Goal: Task Accomplishment & Management: Complete application form

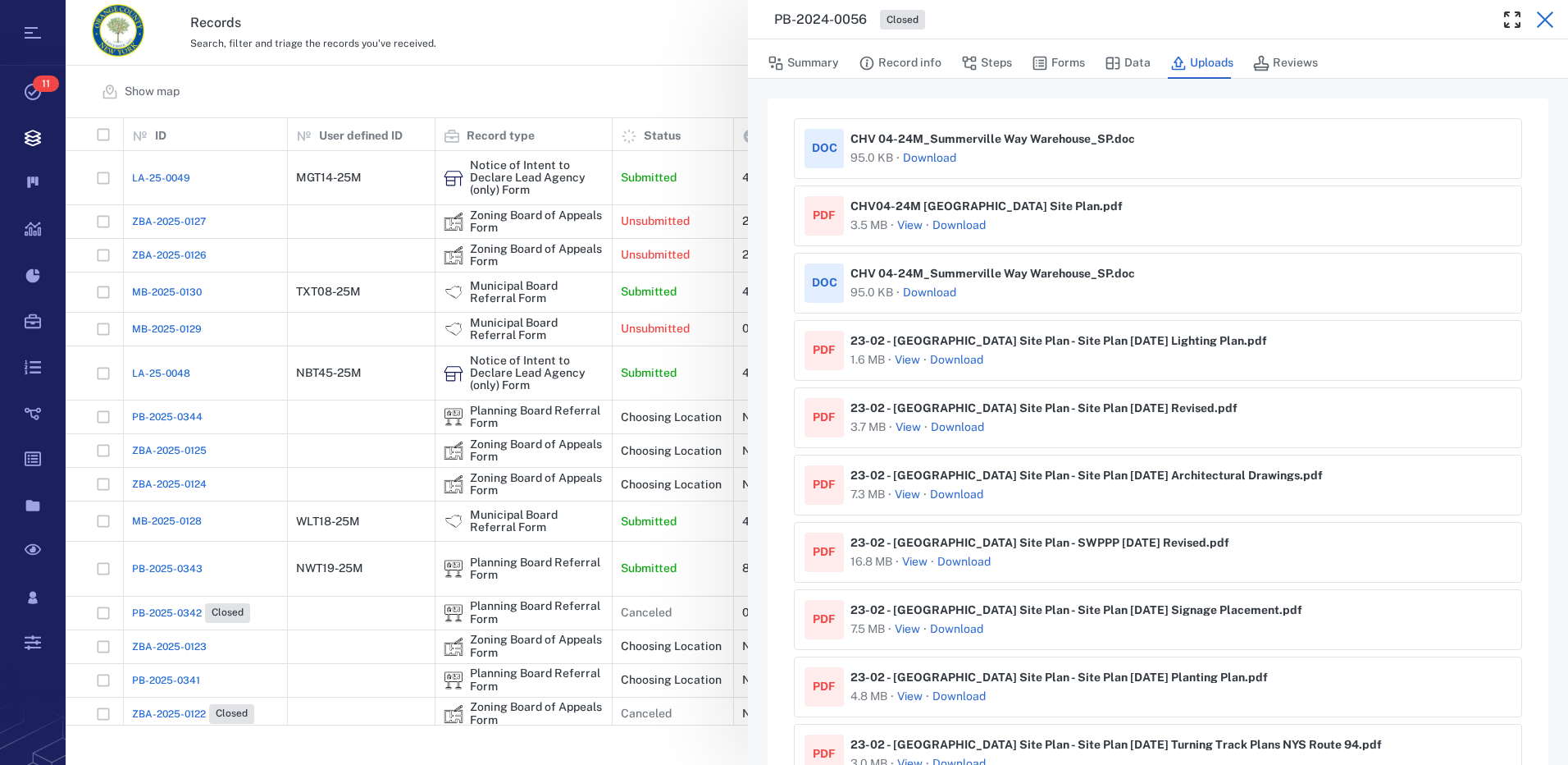
click at [1542, 20] on icon "button" at bounding box center [1545, 19] width 20 height 20
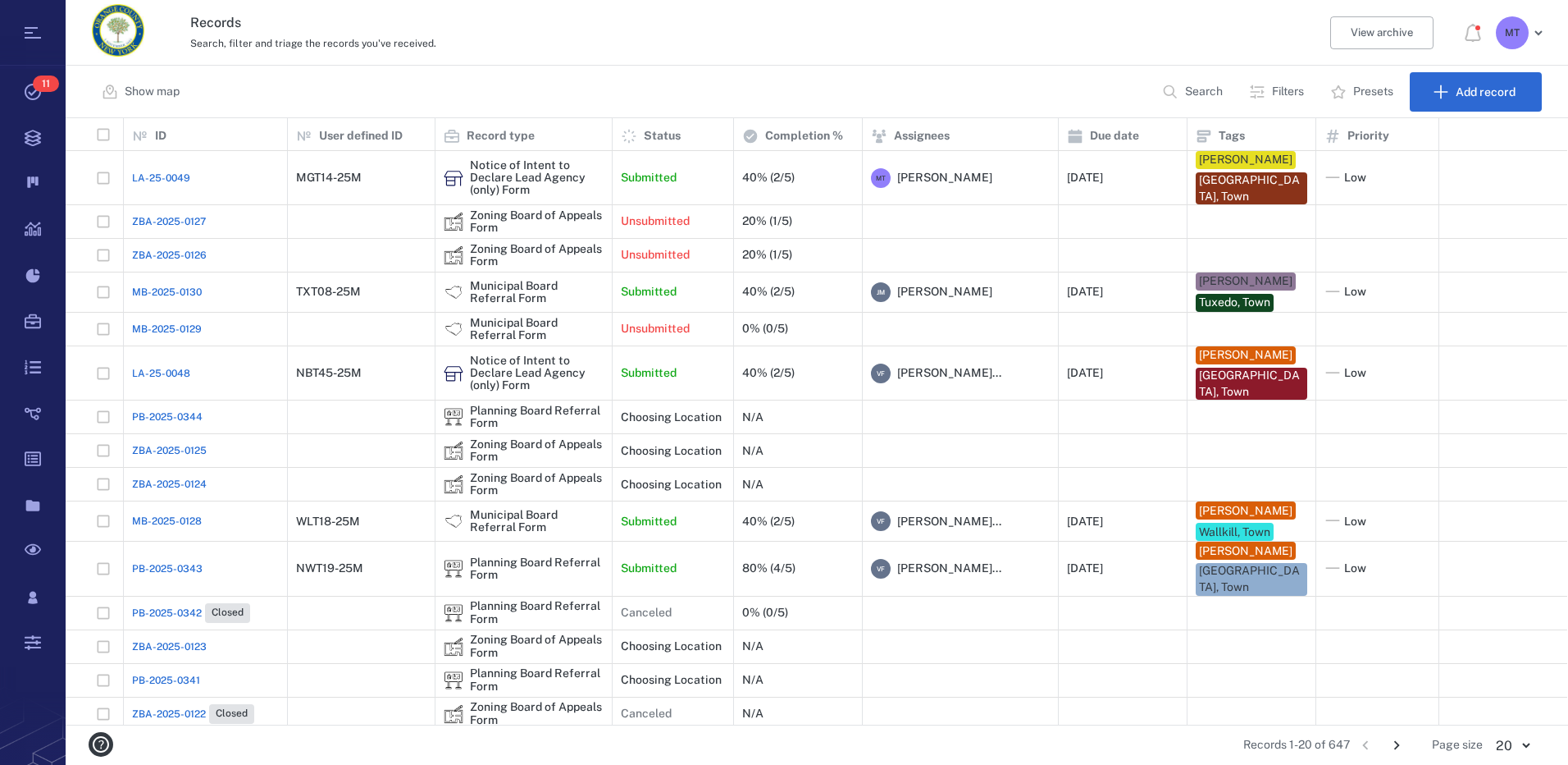
click at [1293, 90] on p "Filters" at bounding box center [1289, 91] width 32 height 16
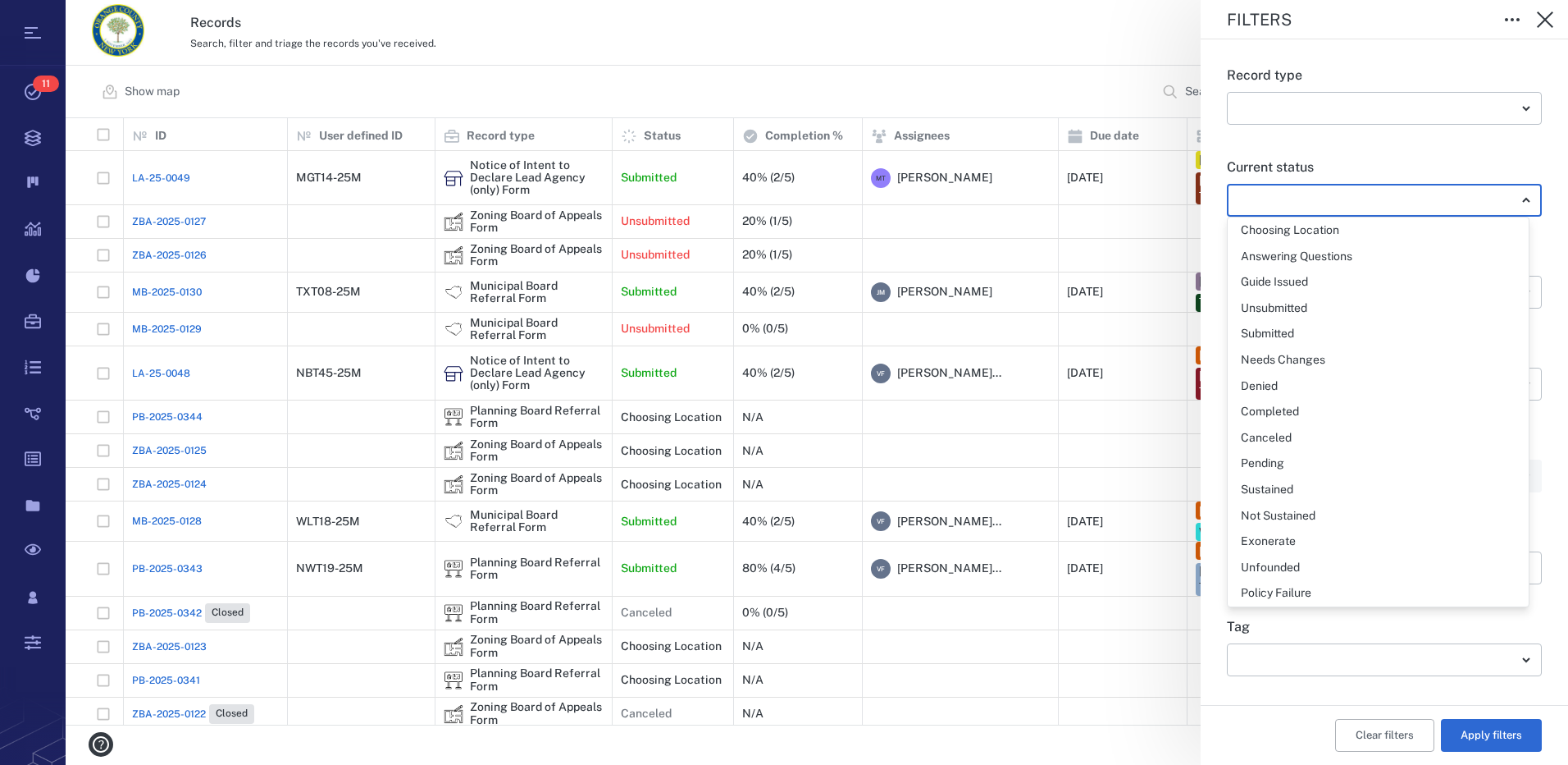
click at [1515, 201] on body "Tasks 11 Records Boards Dashboard Reports Record types Guide steps Rules Form b…" at bounding box center [784, 382] width 1568 height 765
click at [1426, 164] on div at bounding box center [784, 382] width 1568 height 765
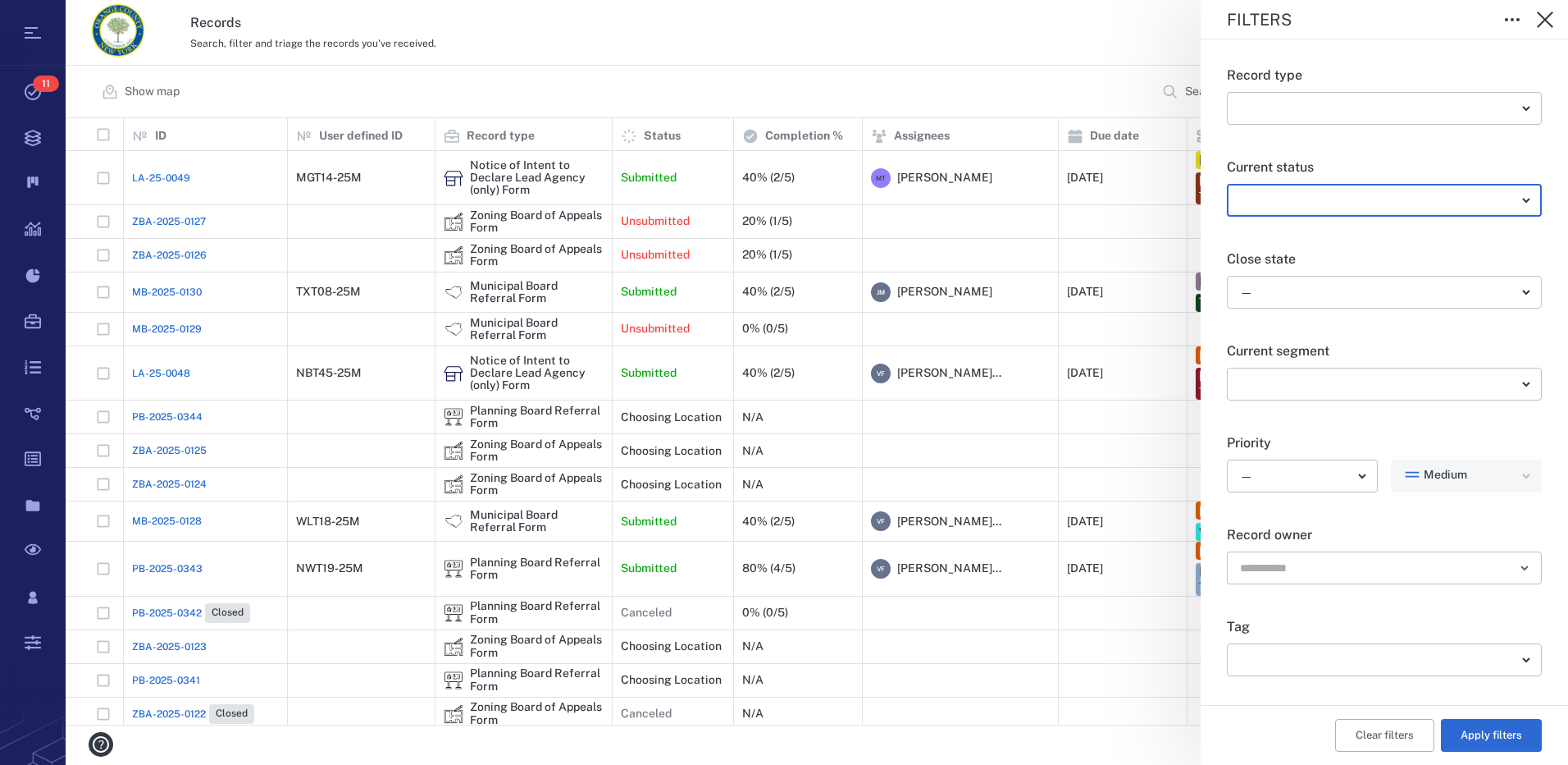
click at [1505, 298] on body "Tasks 11 Records Boards Dashboard Reports Record types Guide steps Rules Form b…" at bounding box center [784, 382] width 1568 height 765
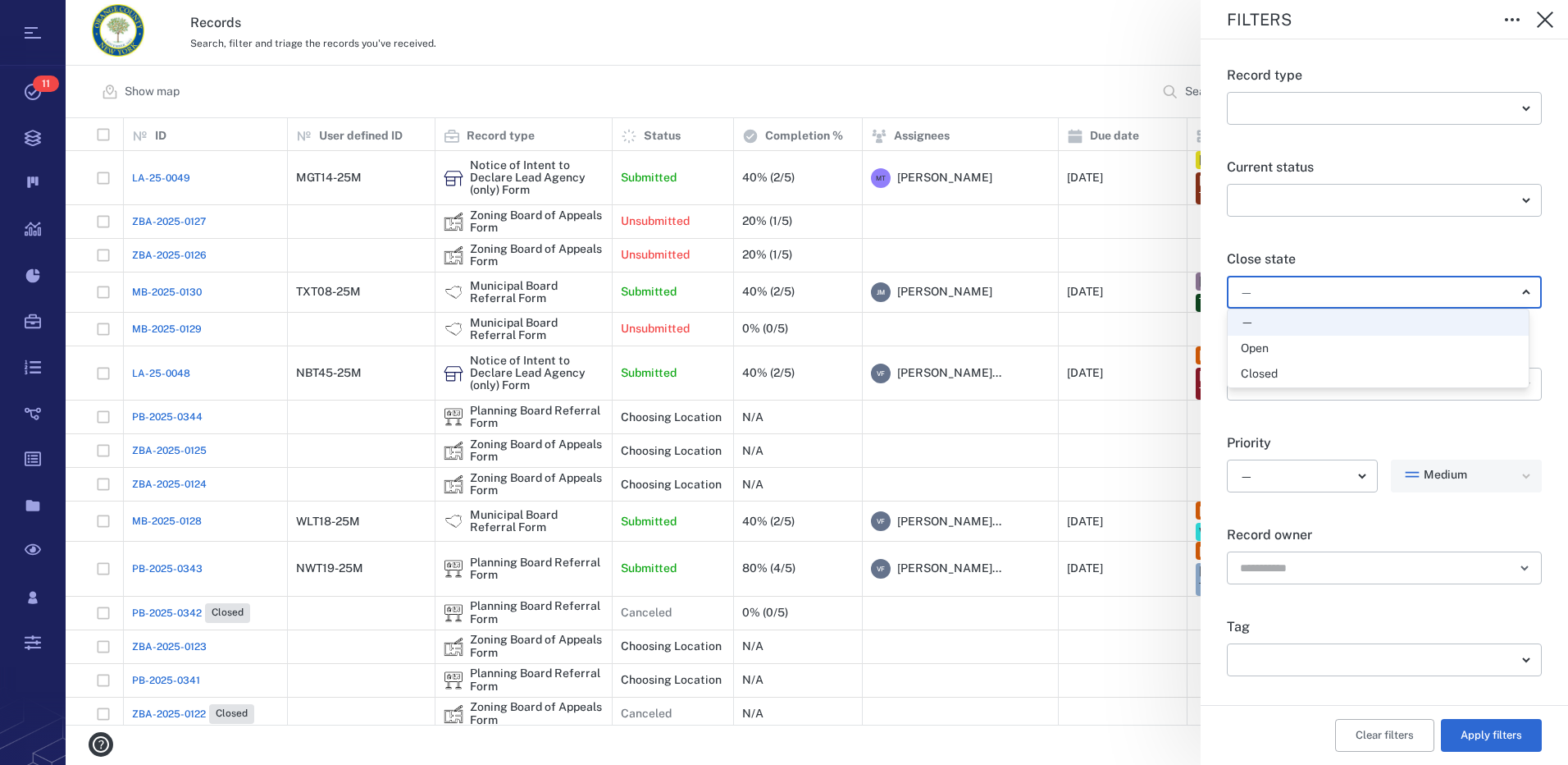
drag, startPoint x: 1303, startPoint y: 348, endPoint x: 1396, endPoint y: 609, distance: 277.1
click at [1303, 348] on div "Open" at bounding box center [1378, 348] width 274 height 16
type input "*****"
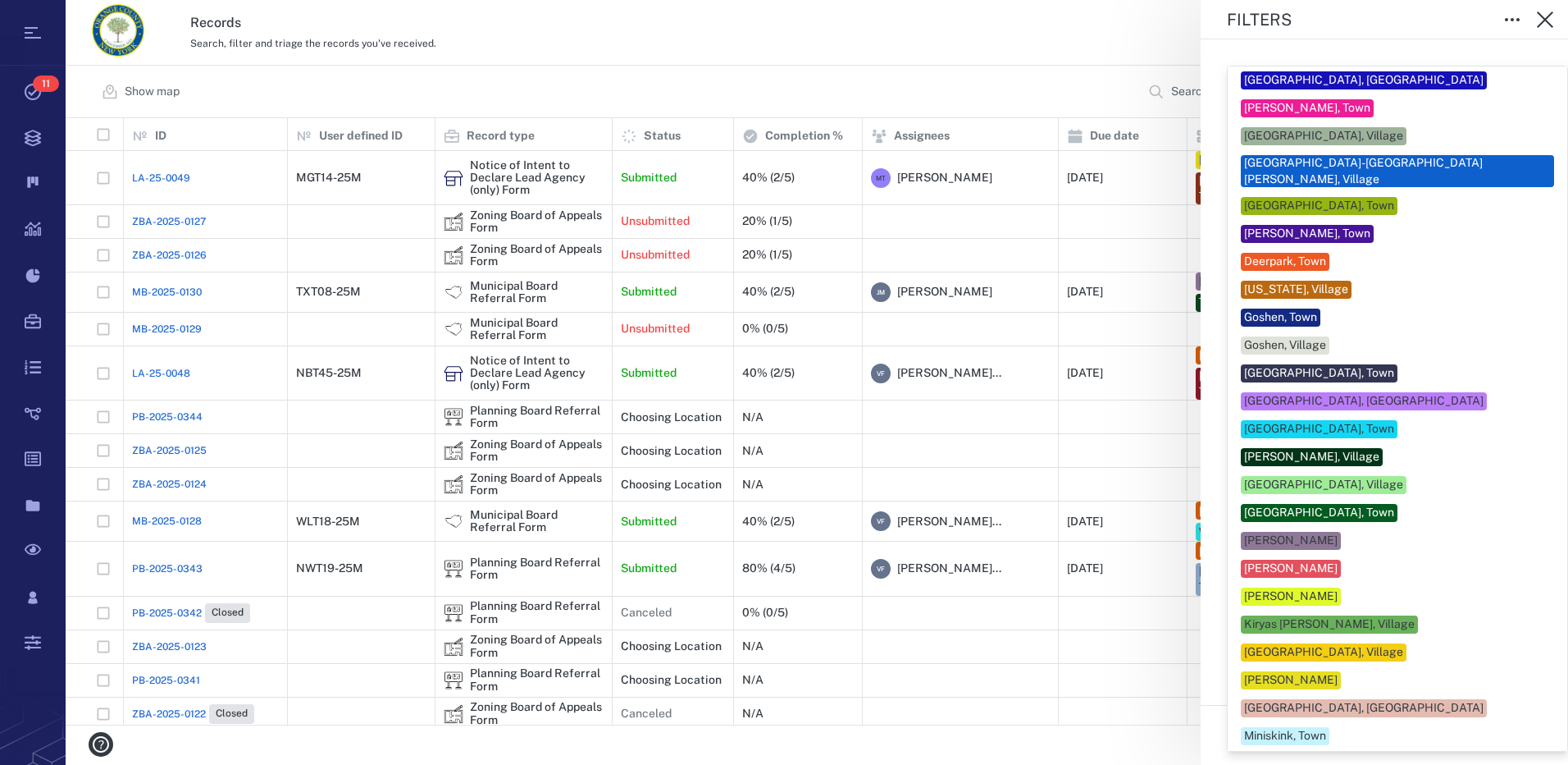
click at [1516, 662] on body "Tasks 11 Records Boards Dashboard Reports Record types Guide steps Rules Form b…" at bounding box center [784, 382] width 1568 height 765
click at [1355, 671] on div "[PERSON_NAME]" at bounding box center [1398, 679] width 313 height 18
type input "***"
click at [1556, 681] on div at bounding box center [784, 382] width 1568 height 765
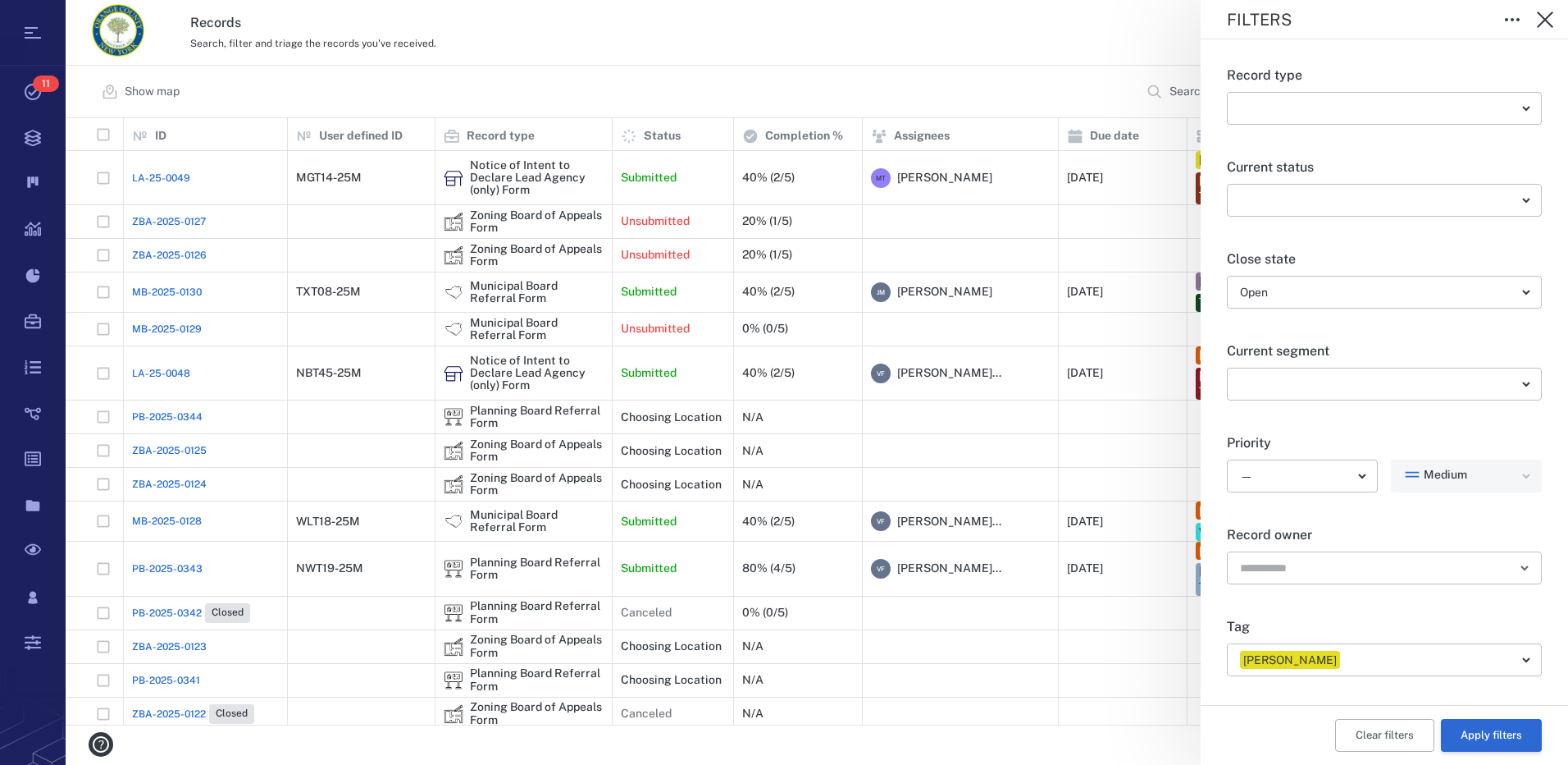
click at [1489, 736] on button "Apply filters" at bounding box center [1491, 736] width 101 height 33
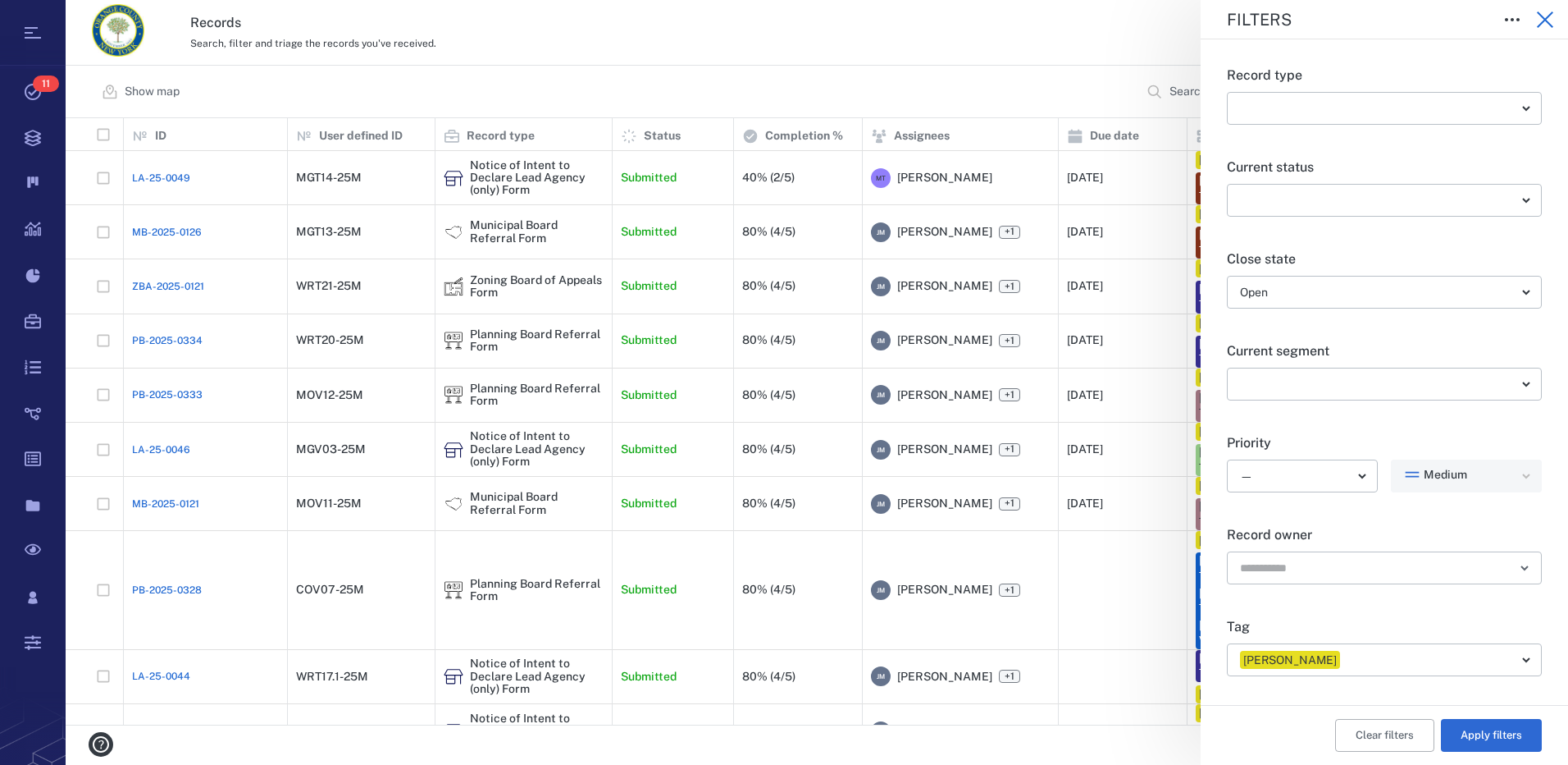
click at [1549, 21] on icon "button" at bounding box center [1545, 19] width 20 height 20
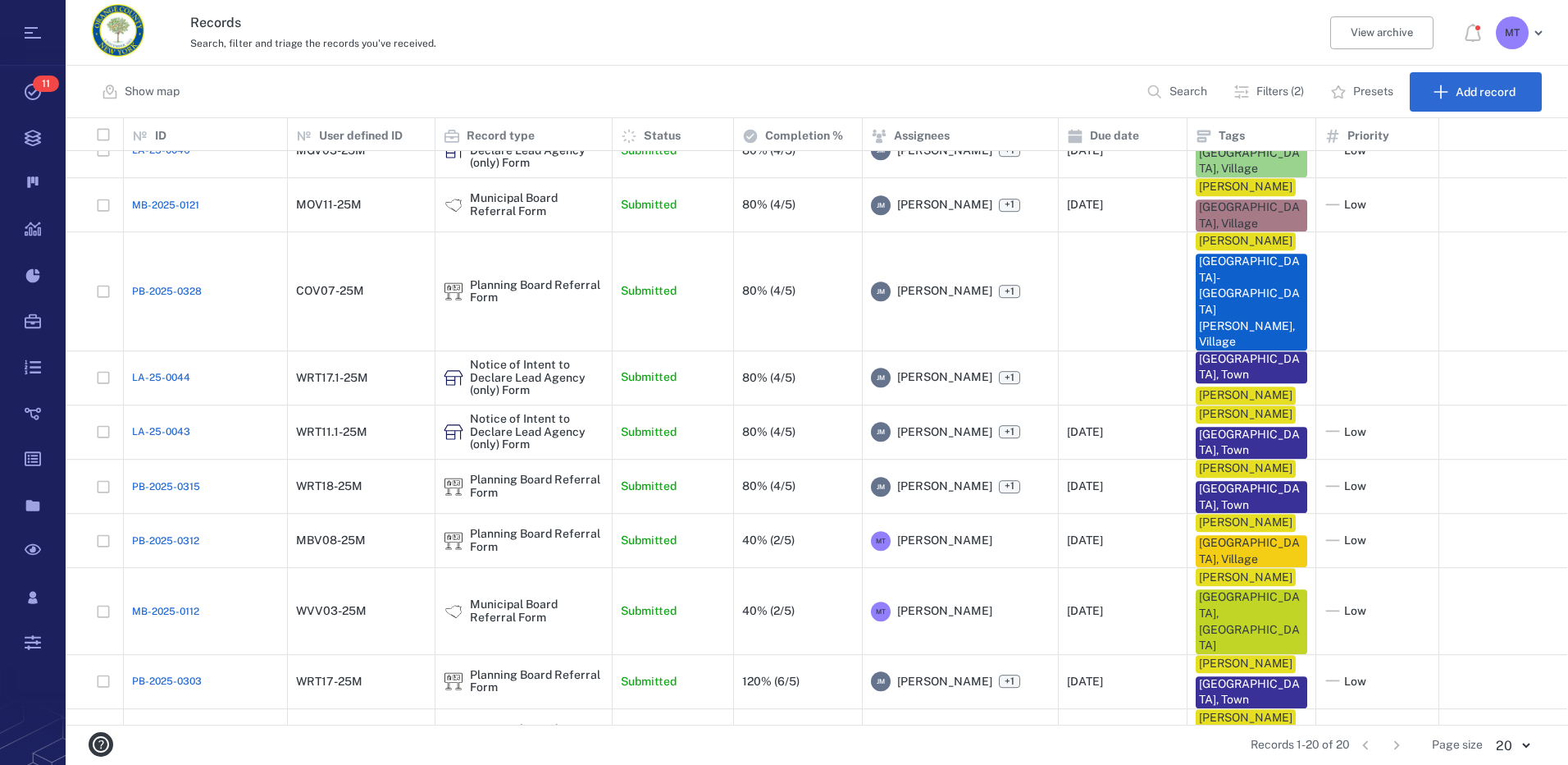
scroll to position [328, 0]
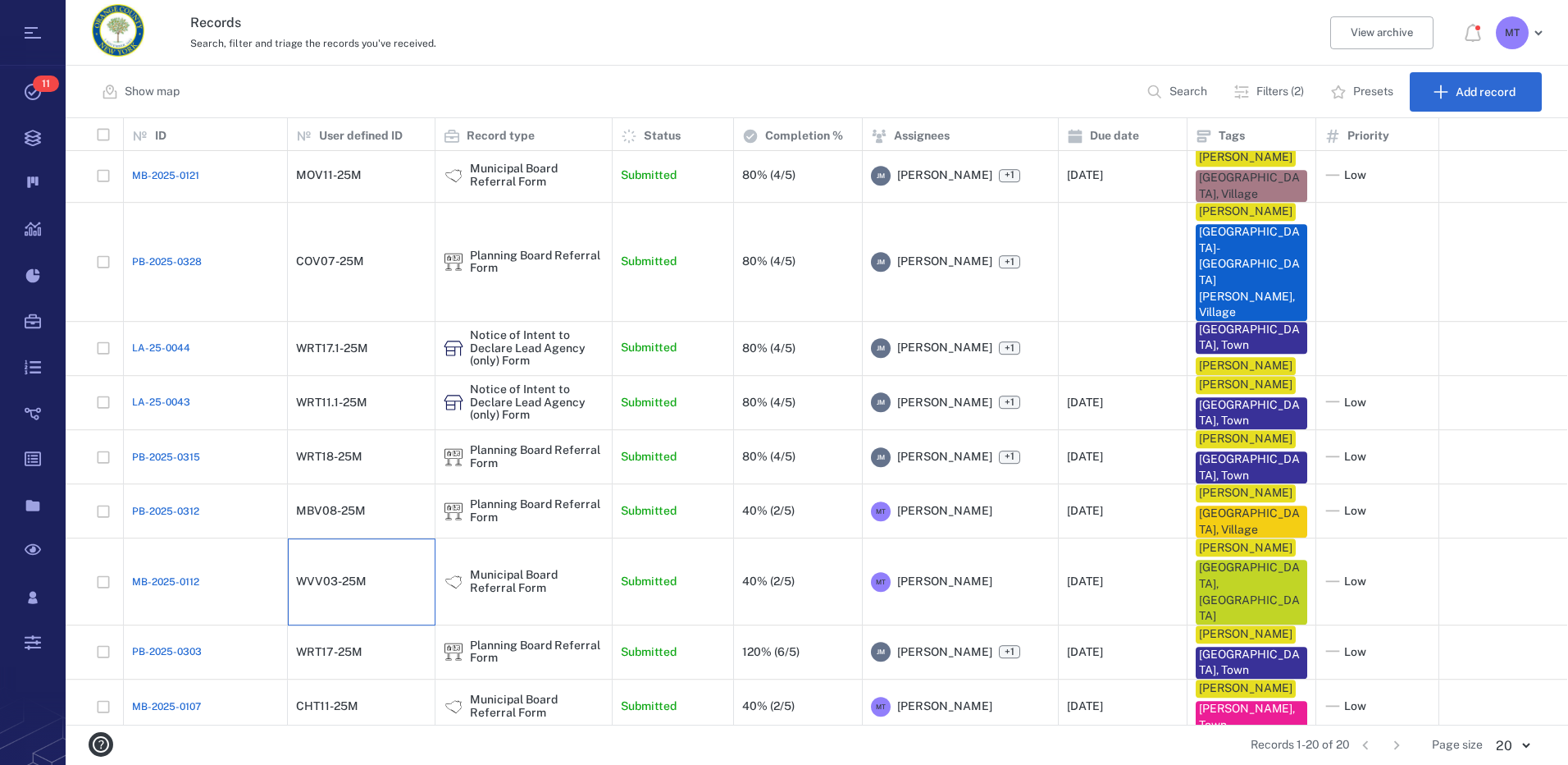
click at [320, 565] on div "WVV03-25M" at bounding box center [361, 582] width 130 height 33
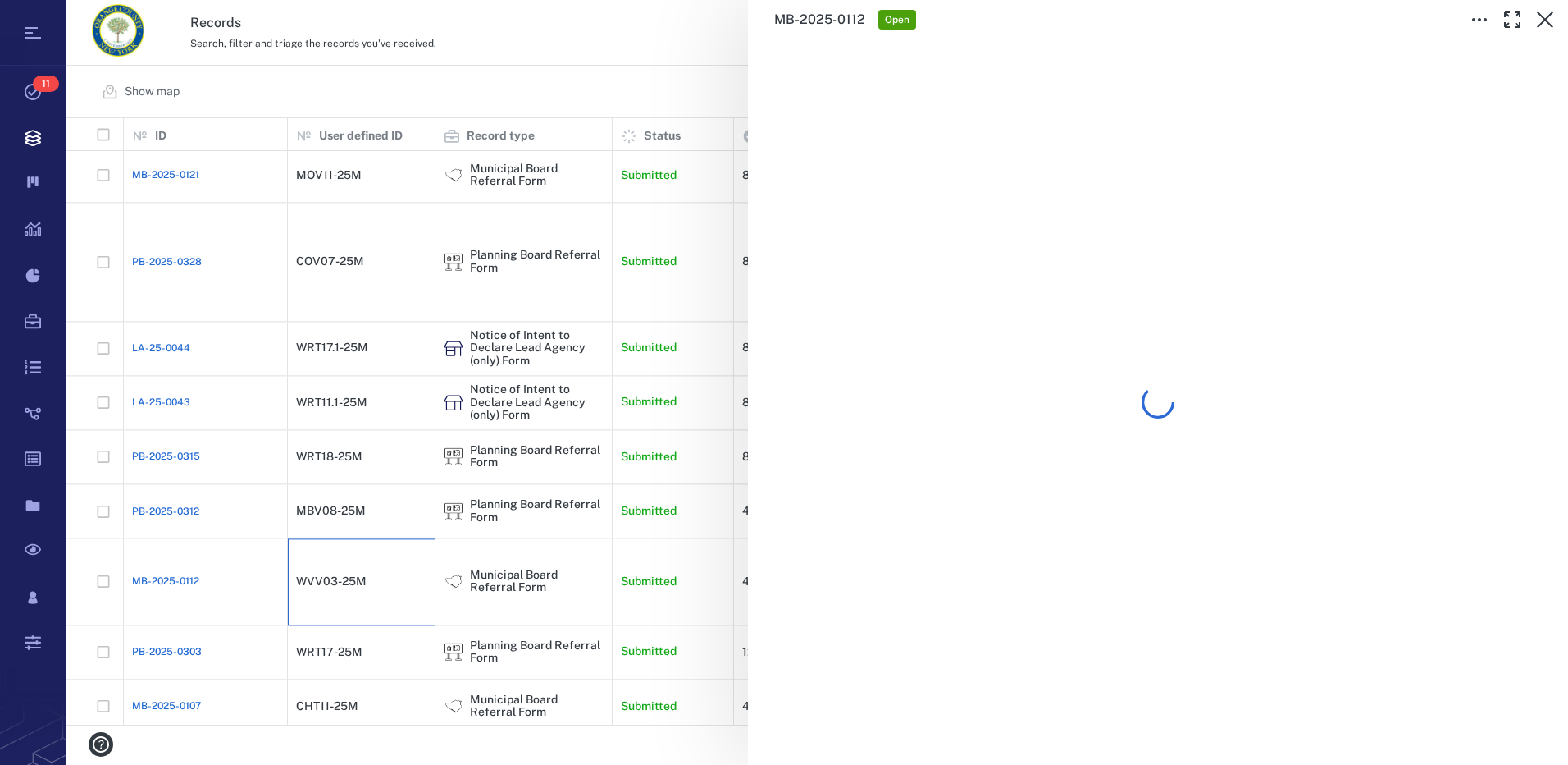
scroll to position [220, 0]
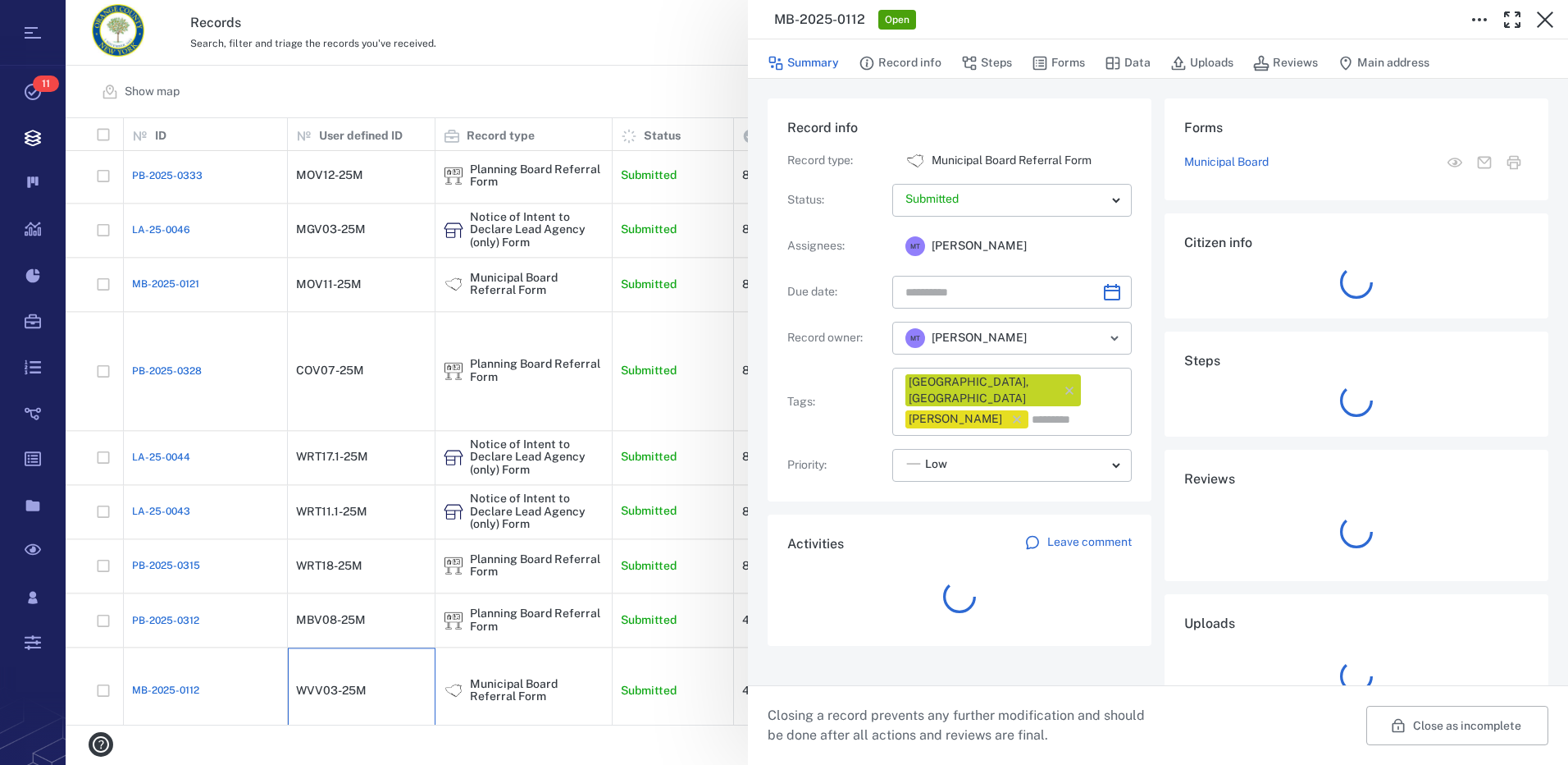
type input "**********"
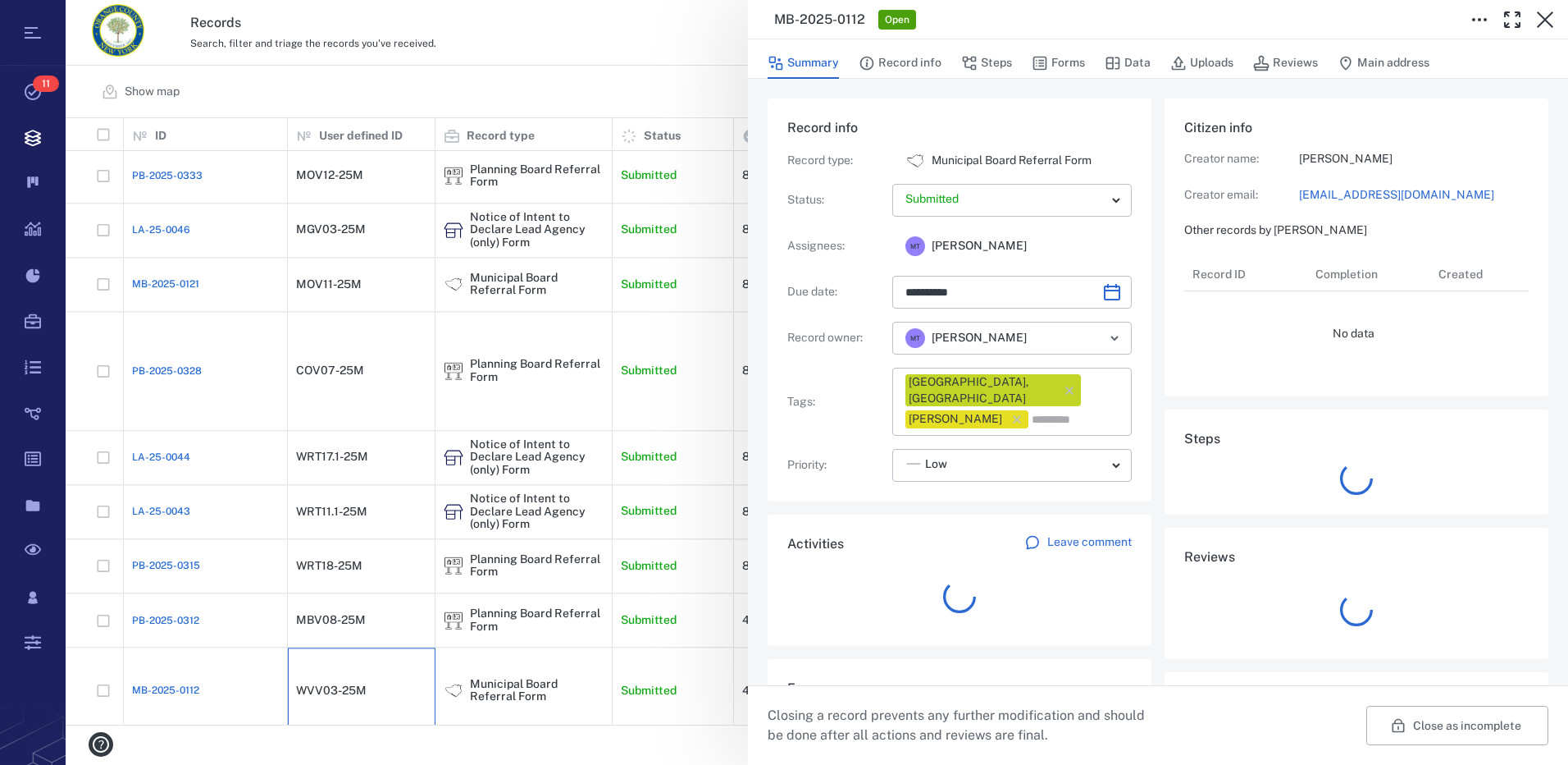
scroll to position [853, 313]
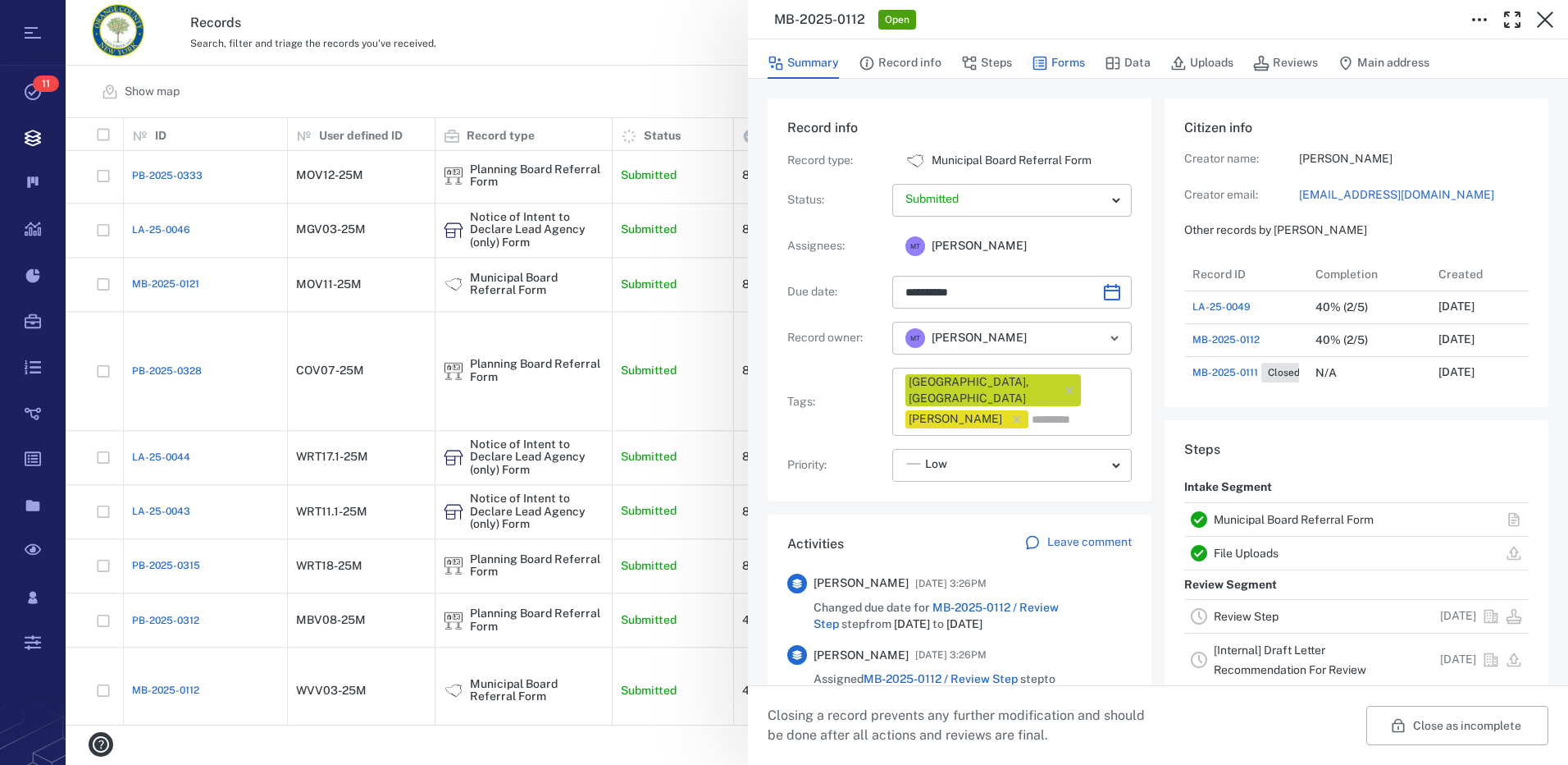
click at [1063, 61] on button "Forms" at bounding box center [1059, 63] width 53 height 31
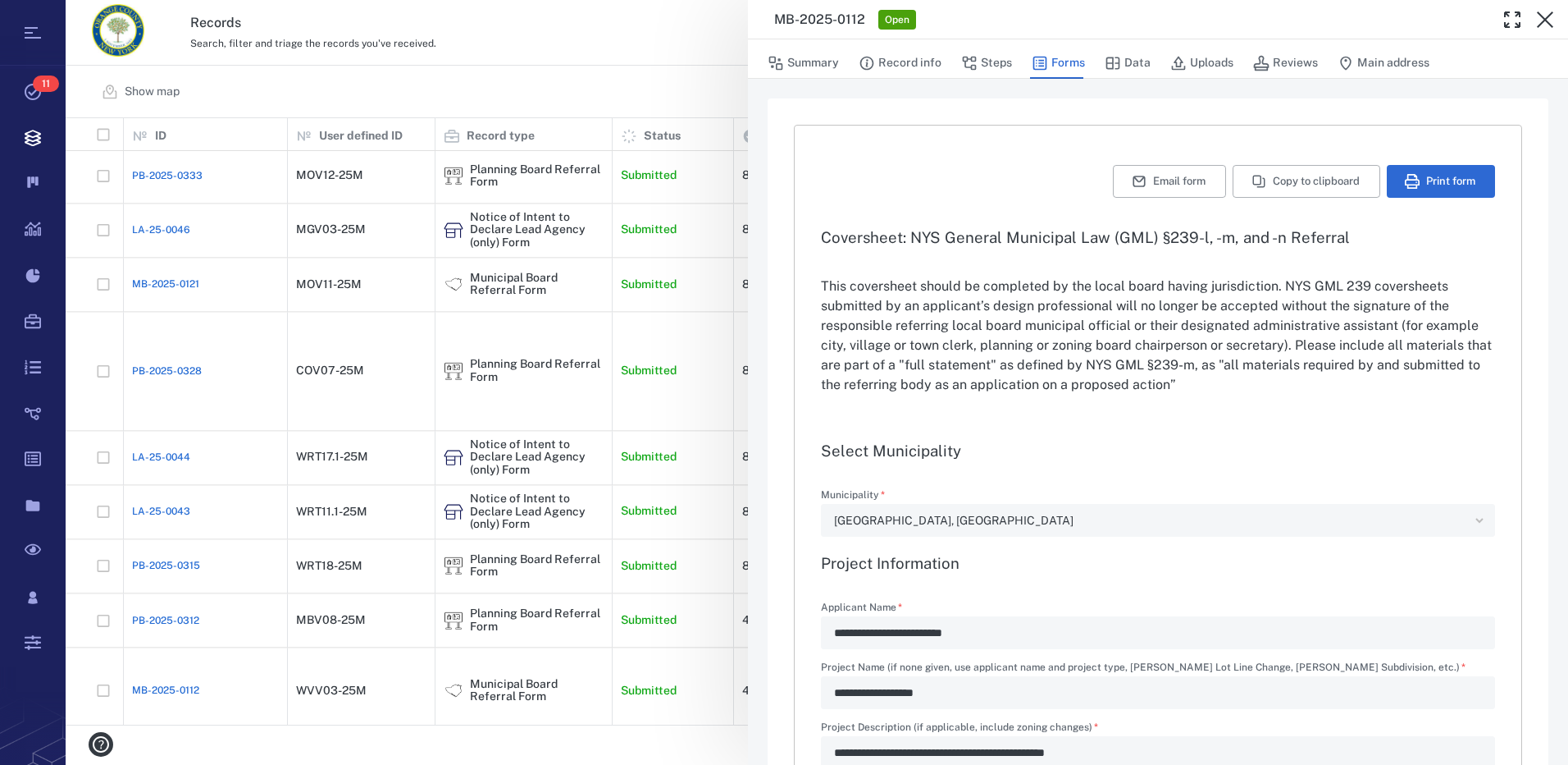
type input "**********"
type textarea "*"
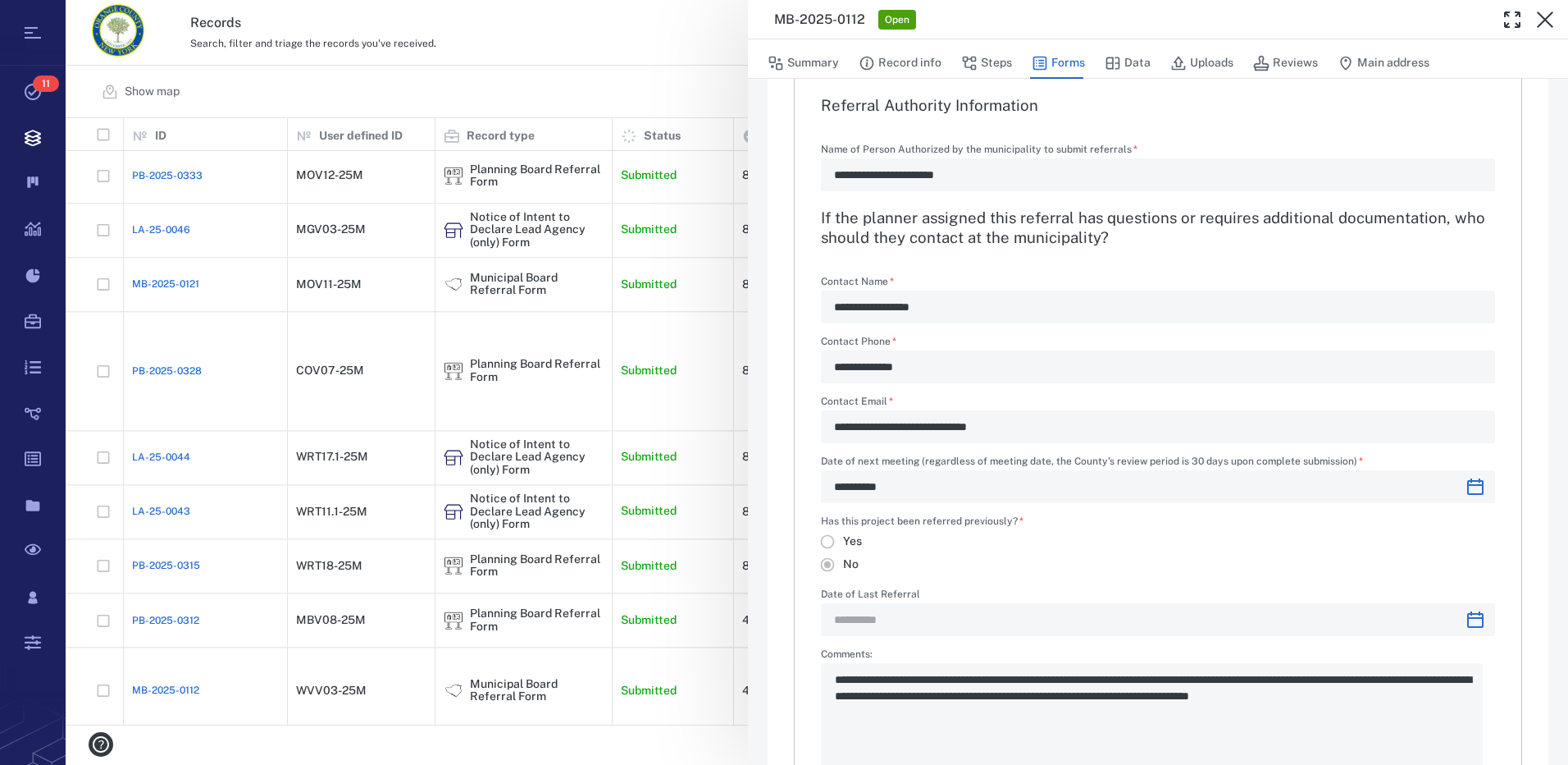
scroll to position [1905, 0]
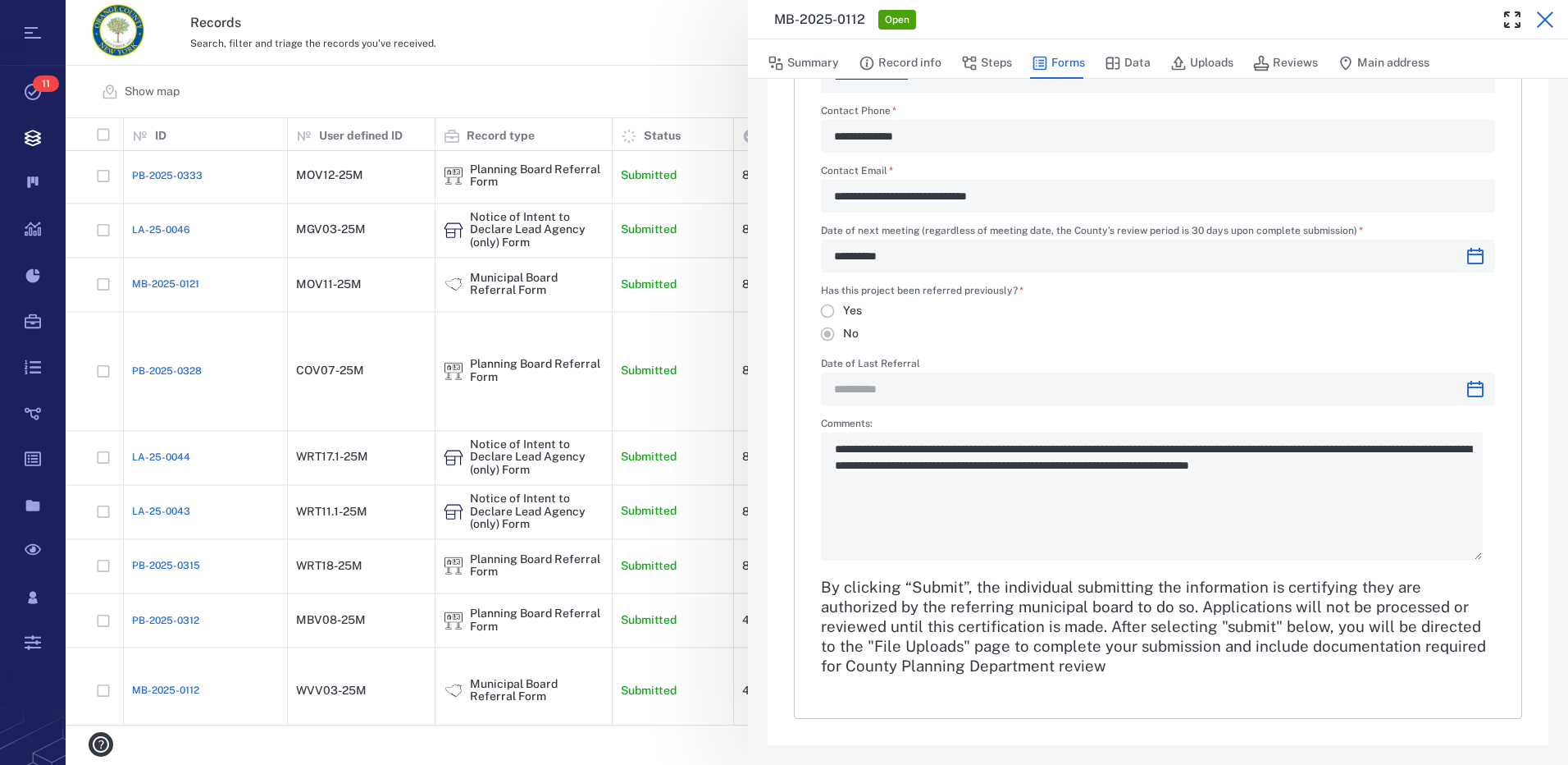
click at [1543, 21] on icon "button" at bounding box center [1545, 19] width 16 height 16
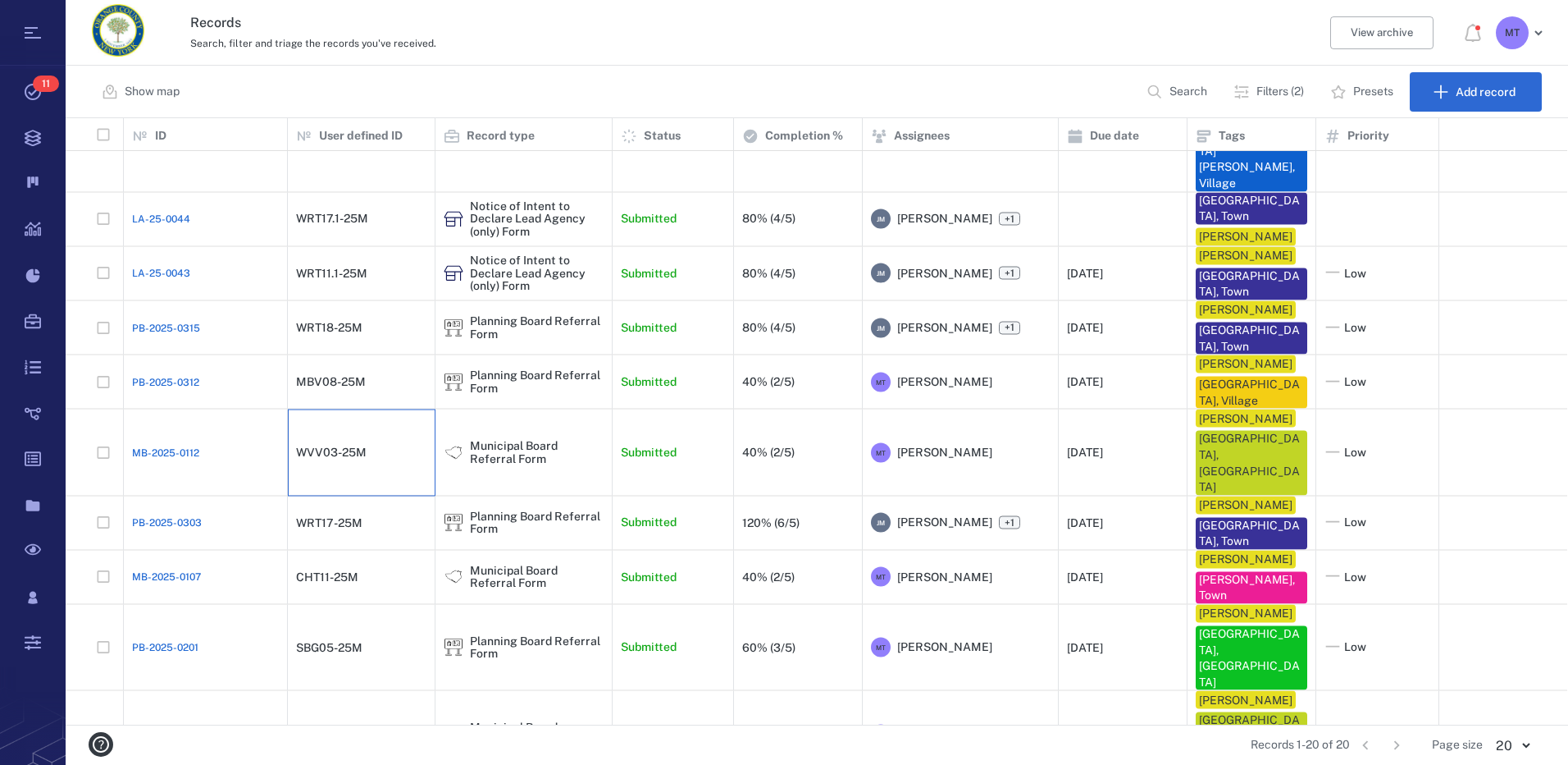
scroll to position [383, 0]
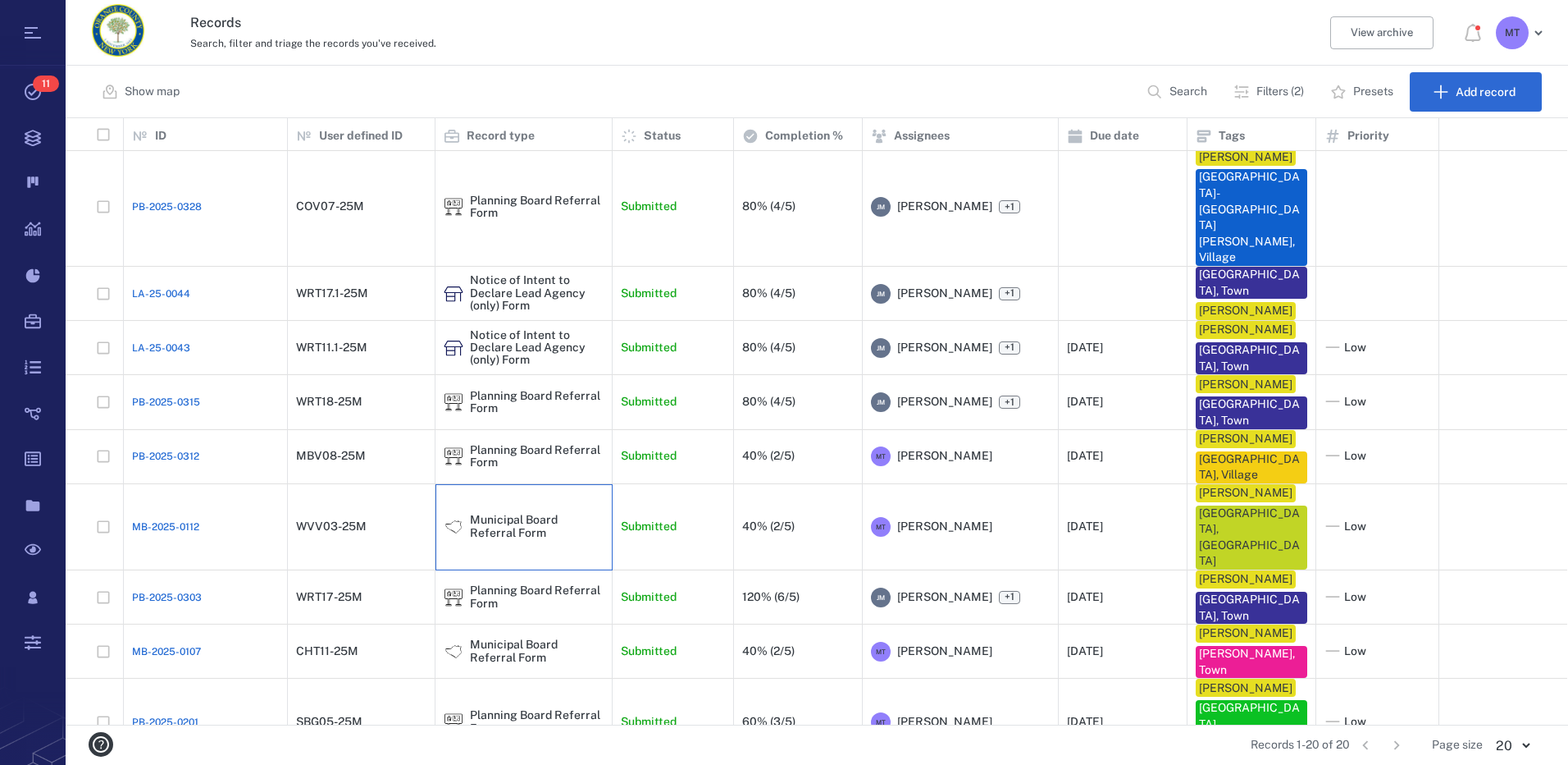
click at [509, 504] on div "Municipal Board Referral Form" at bounding box center [524, 527] width 178 height 86
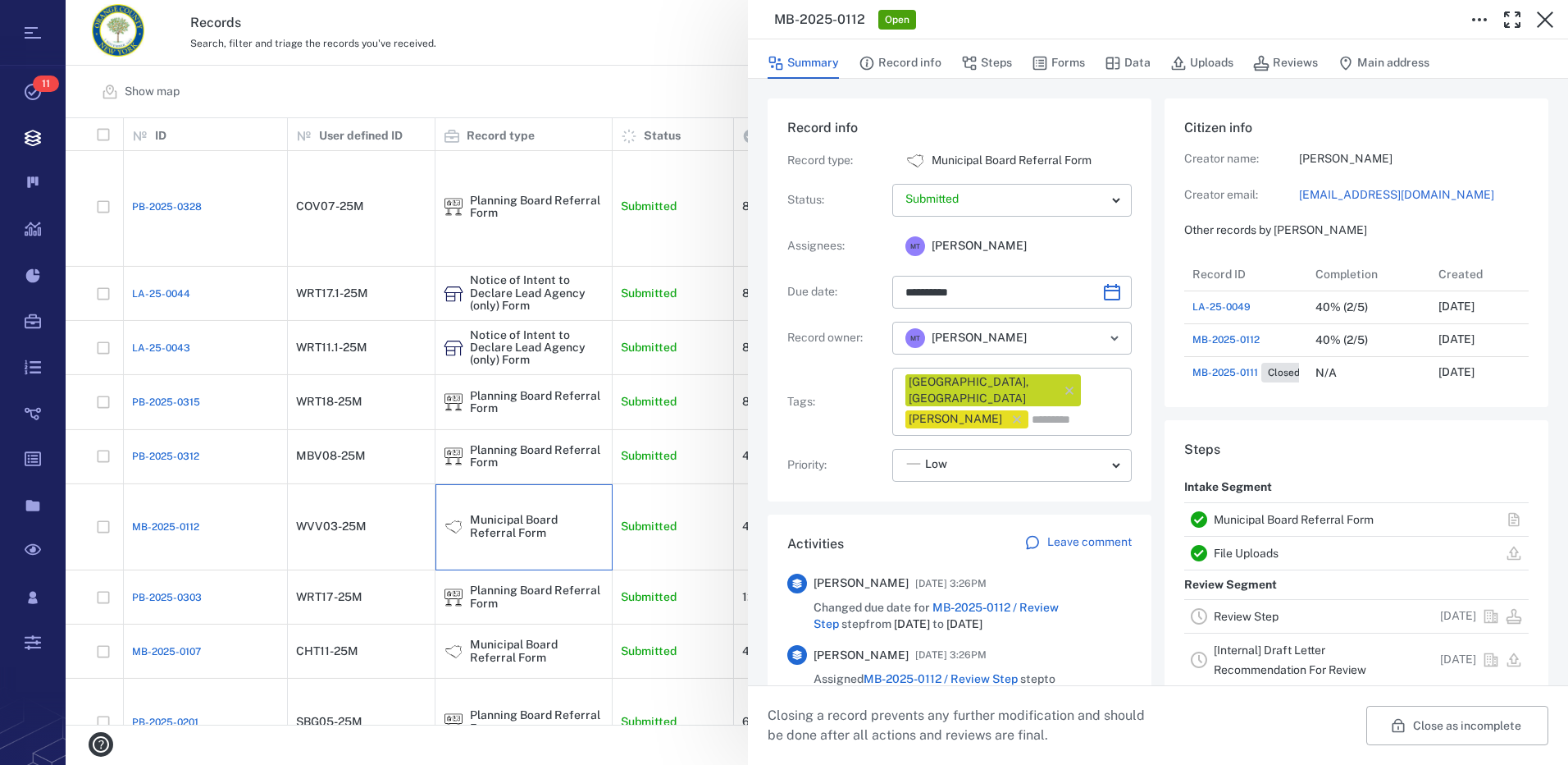
type input "**********"
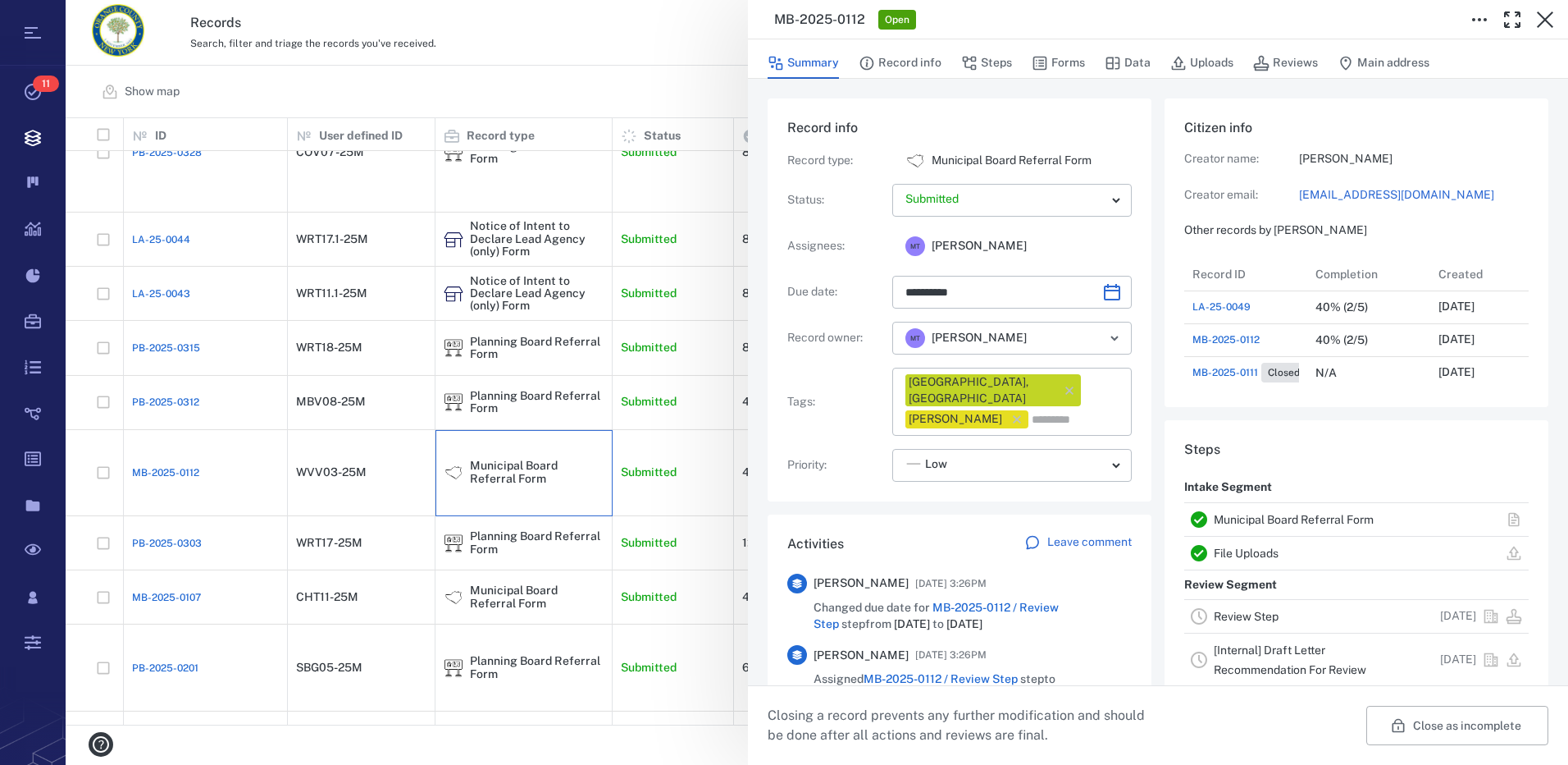
scroll to position [853, 313]
drag, startPoint x: 1050, startPoint y: 65, endPoint x: 461, endPoint y: 189, distance: 601.9
click at [1050, 65] on button "Forms" at bounding box center [1059, 63] width 53 height 31
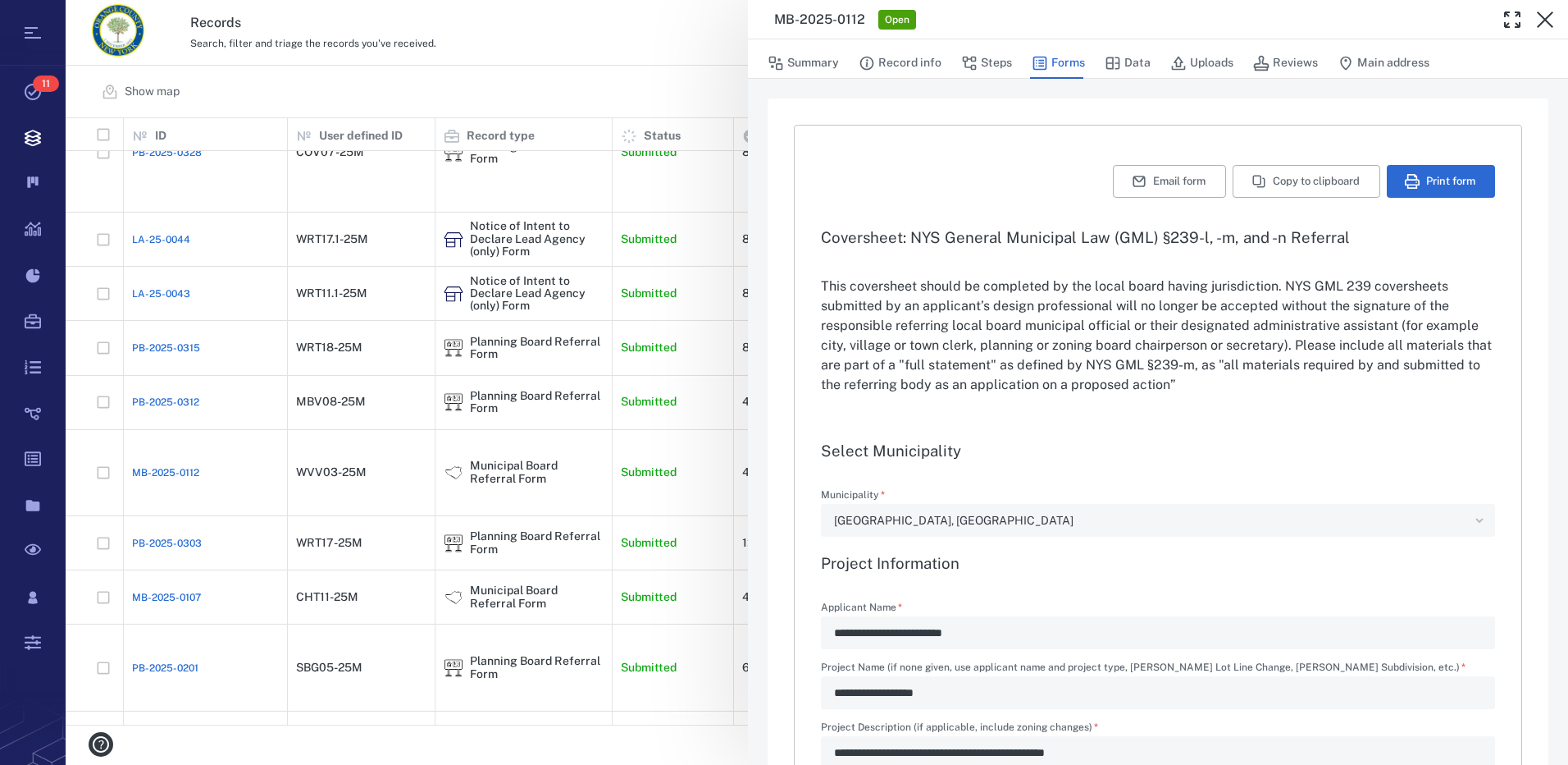
type textarea "*"
type input "**********"
type textarea "*"
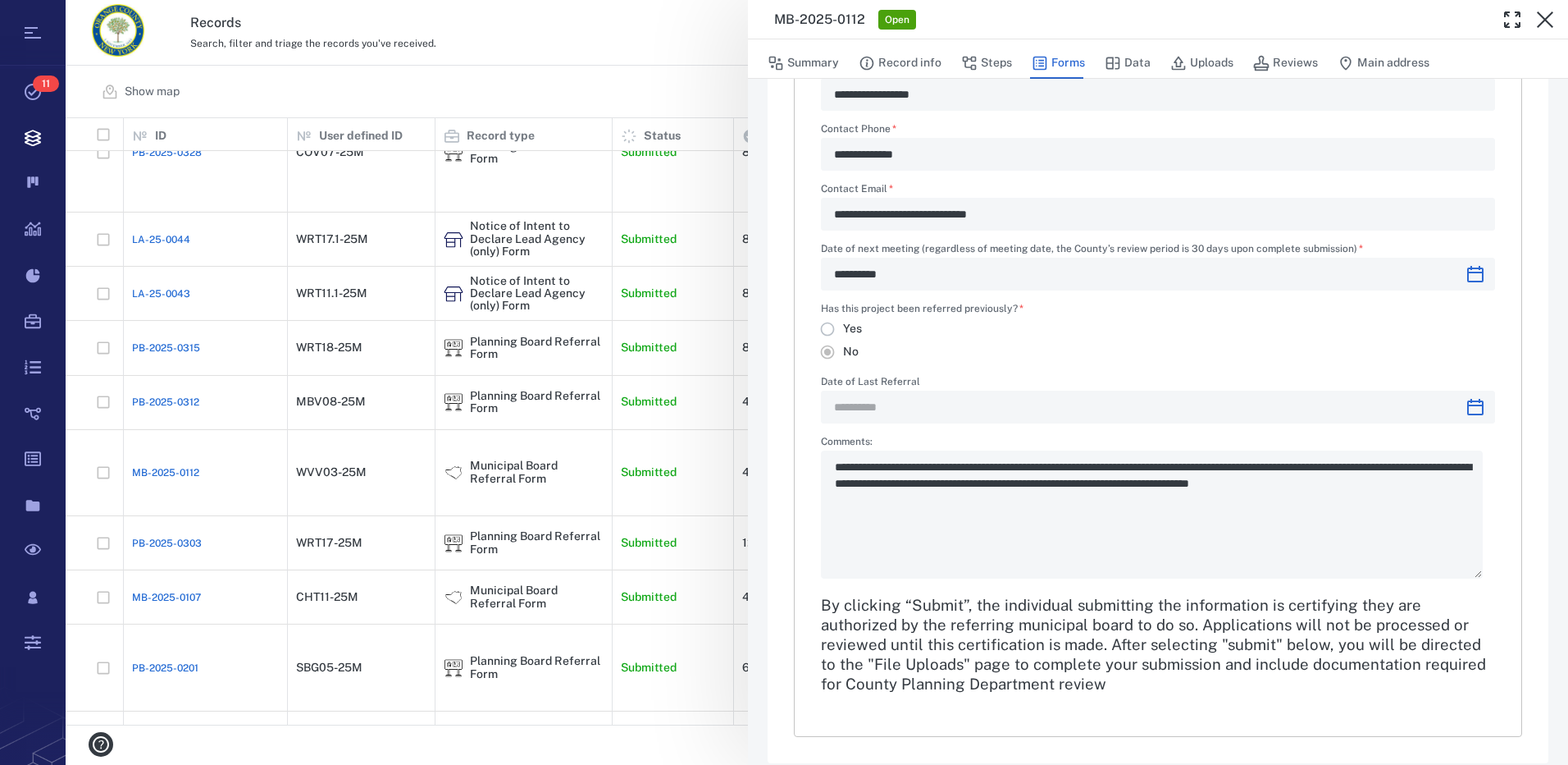
scroll to position [1905, 0]
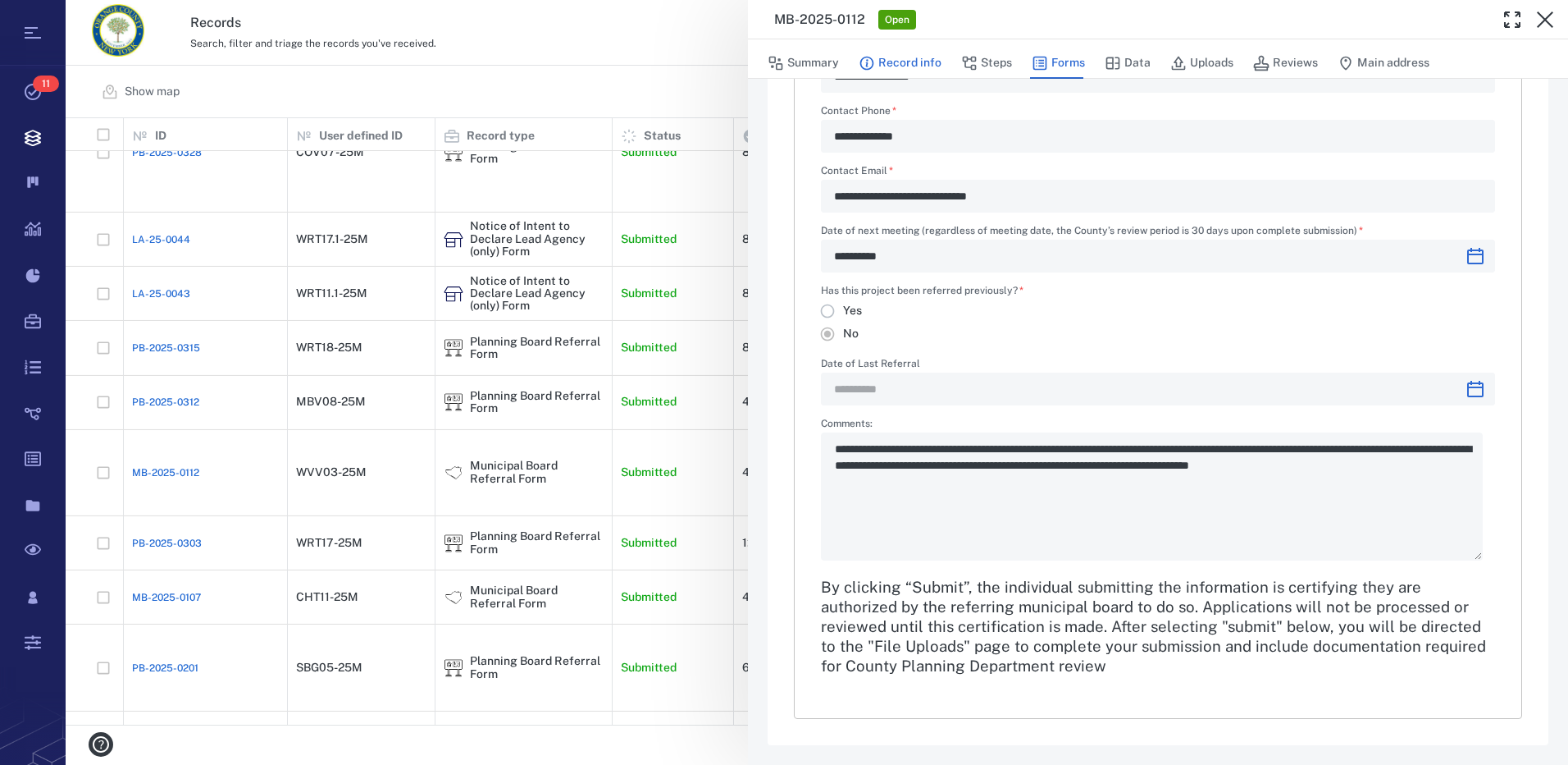
click at [910, 65] on button "Record info" at bounding box center [899, 63] width 83 height 31
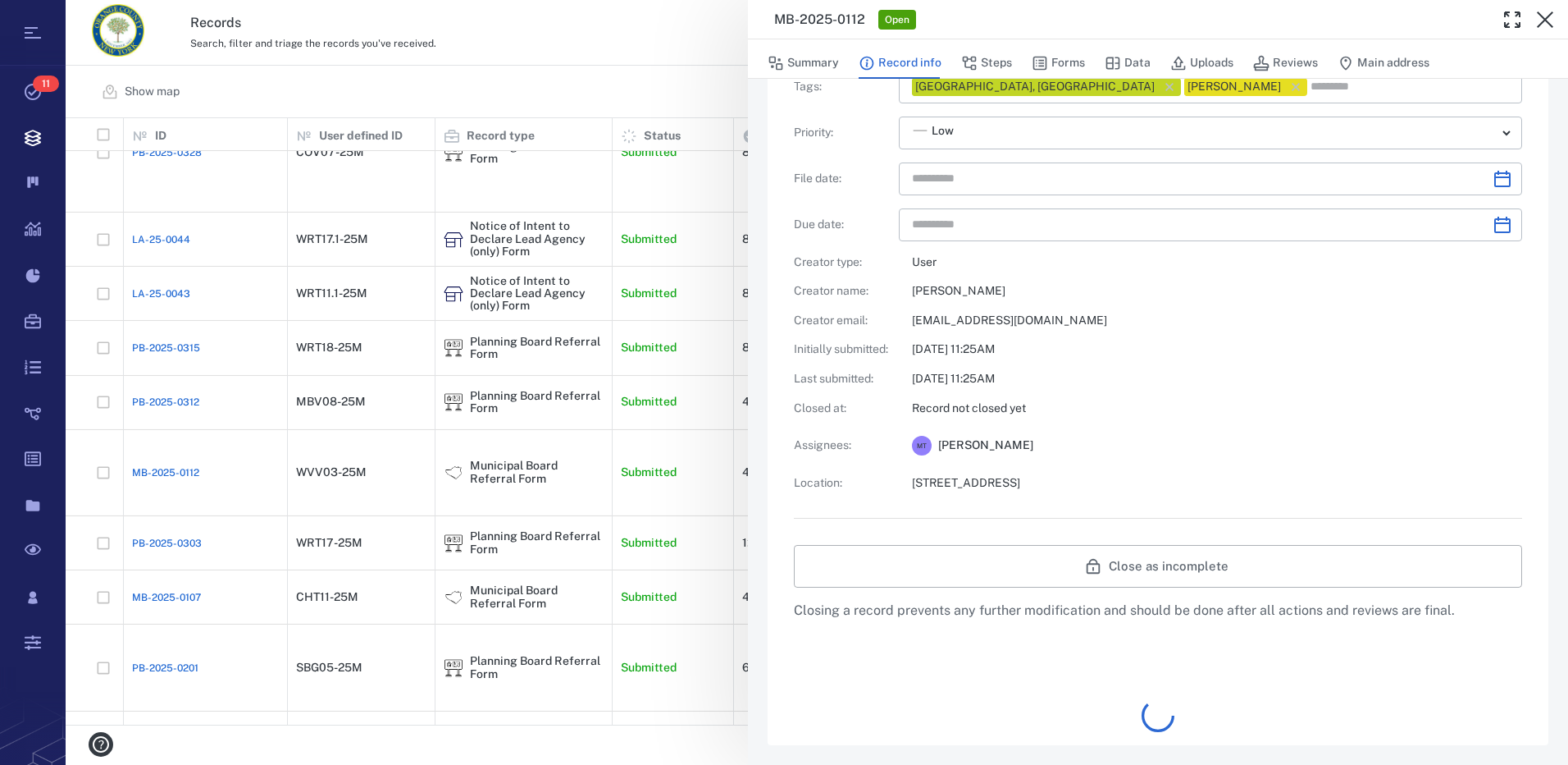
type input "**********"
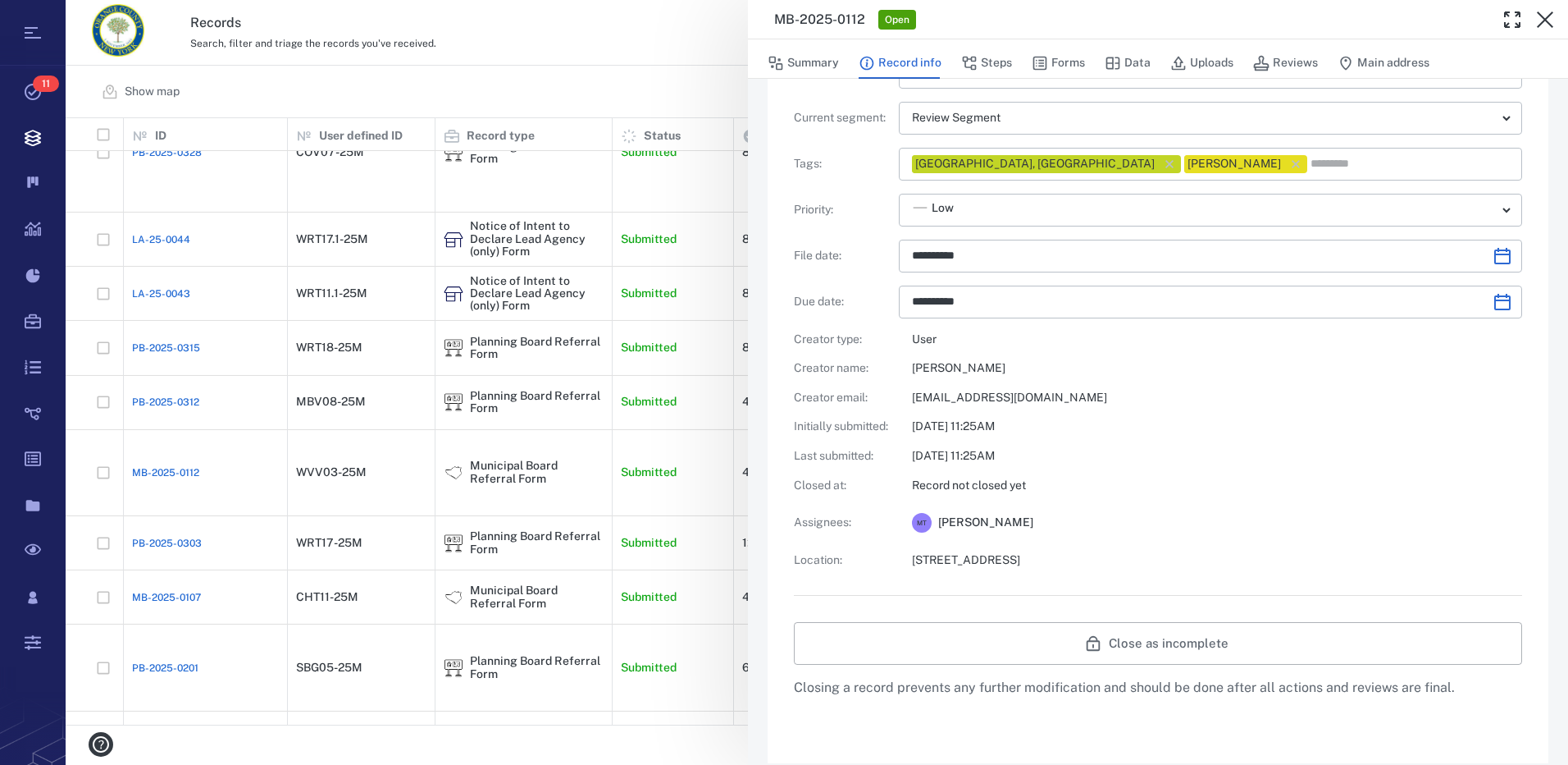
scroll to position [219, 0]
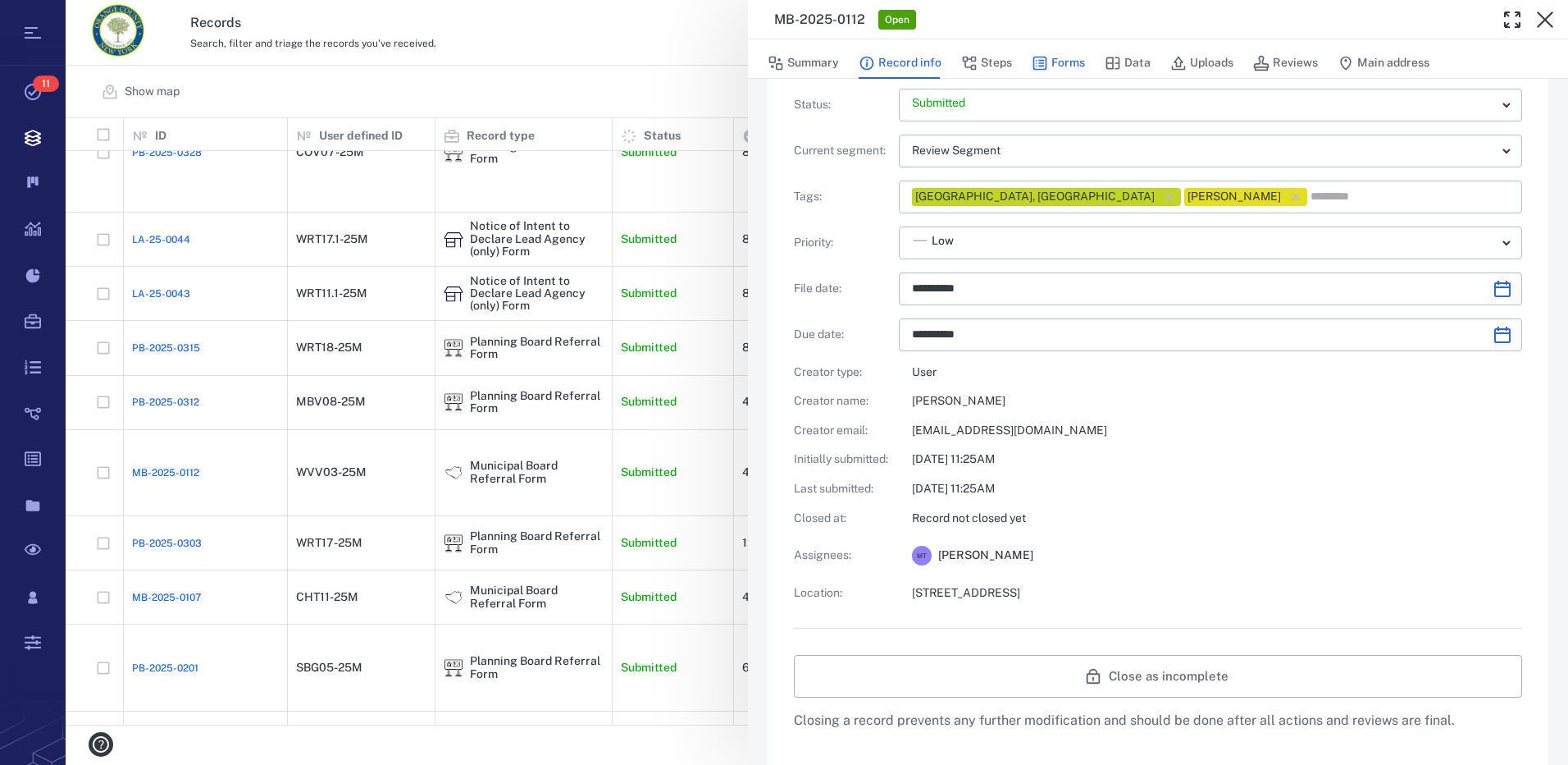
click at [1054, 59] on button "Forms" at bounding box center [1059, 63] width 53 height 31
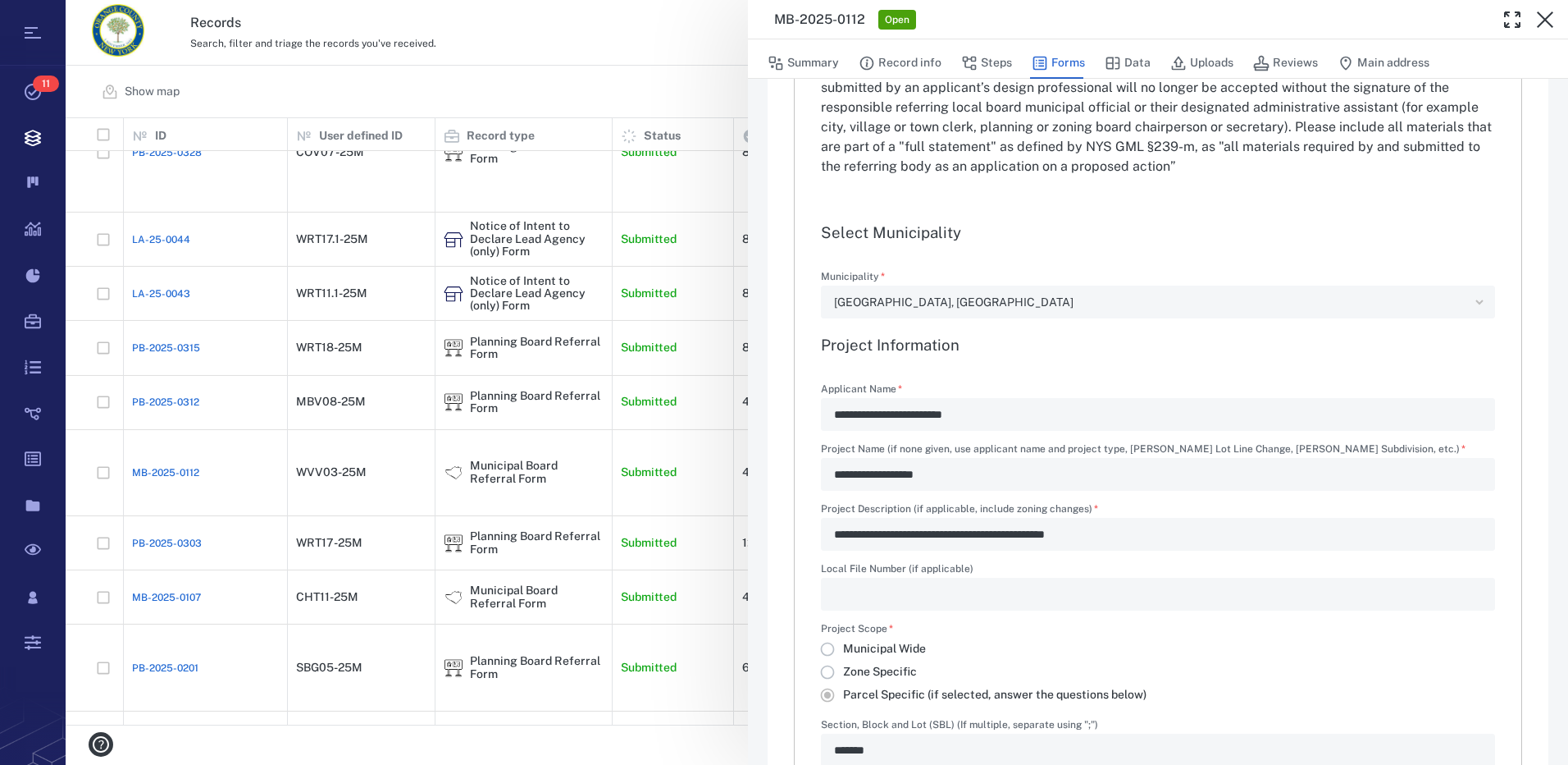
type input "**********"
type textarea "*"
click at [996, 63] on button "Steps" at bounding box center [987, 63] width 51 height 31
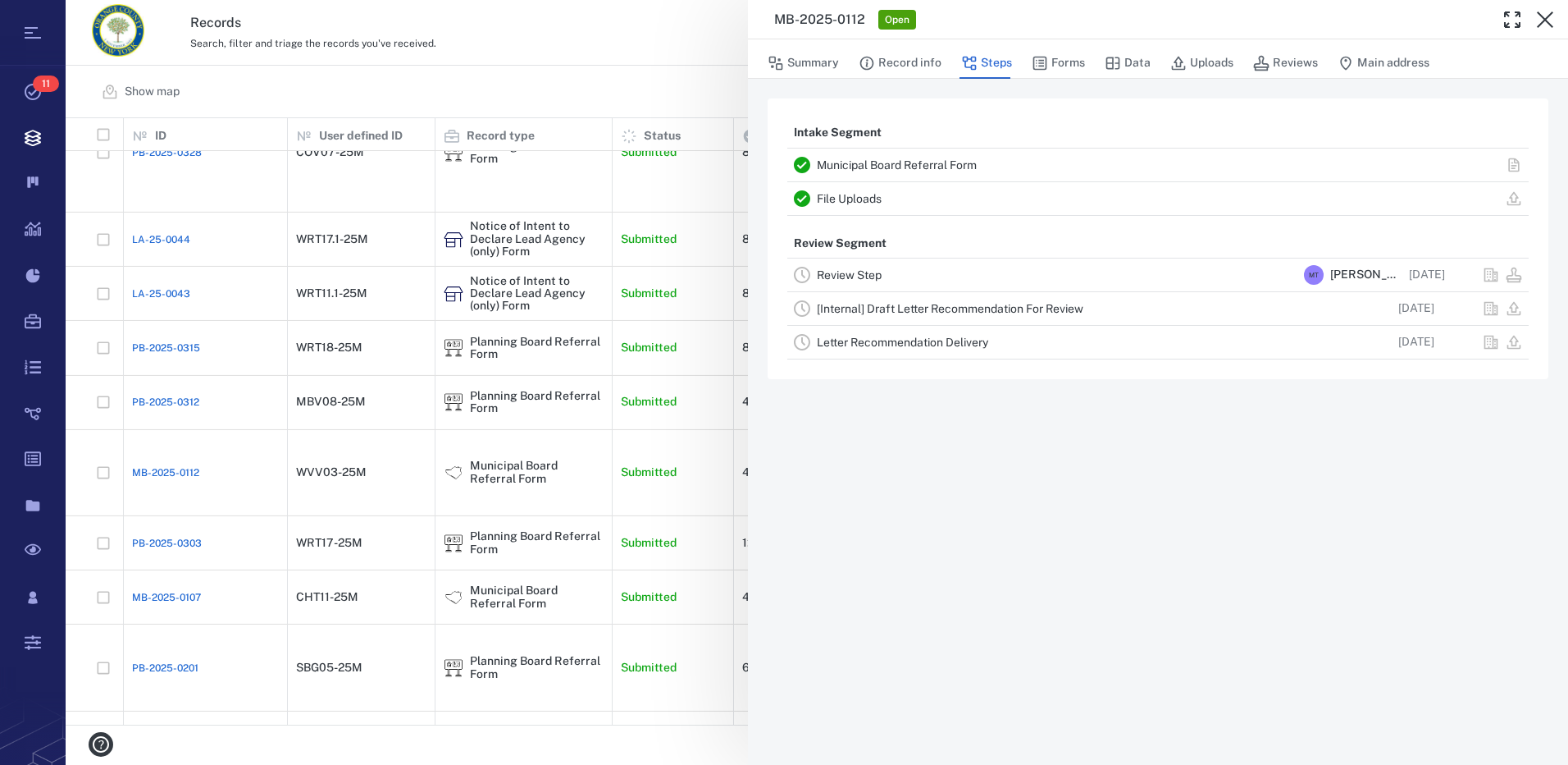
click at [858, 269] on link "Review Step" at bounding box center [849, 275] width 65 height 13
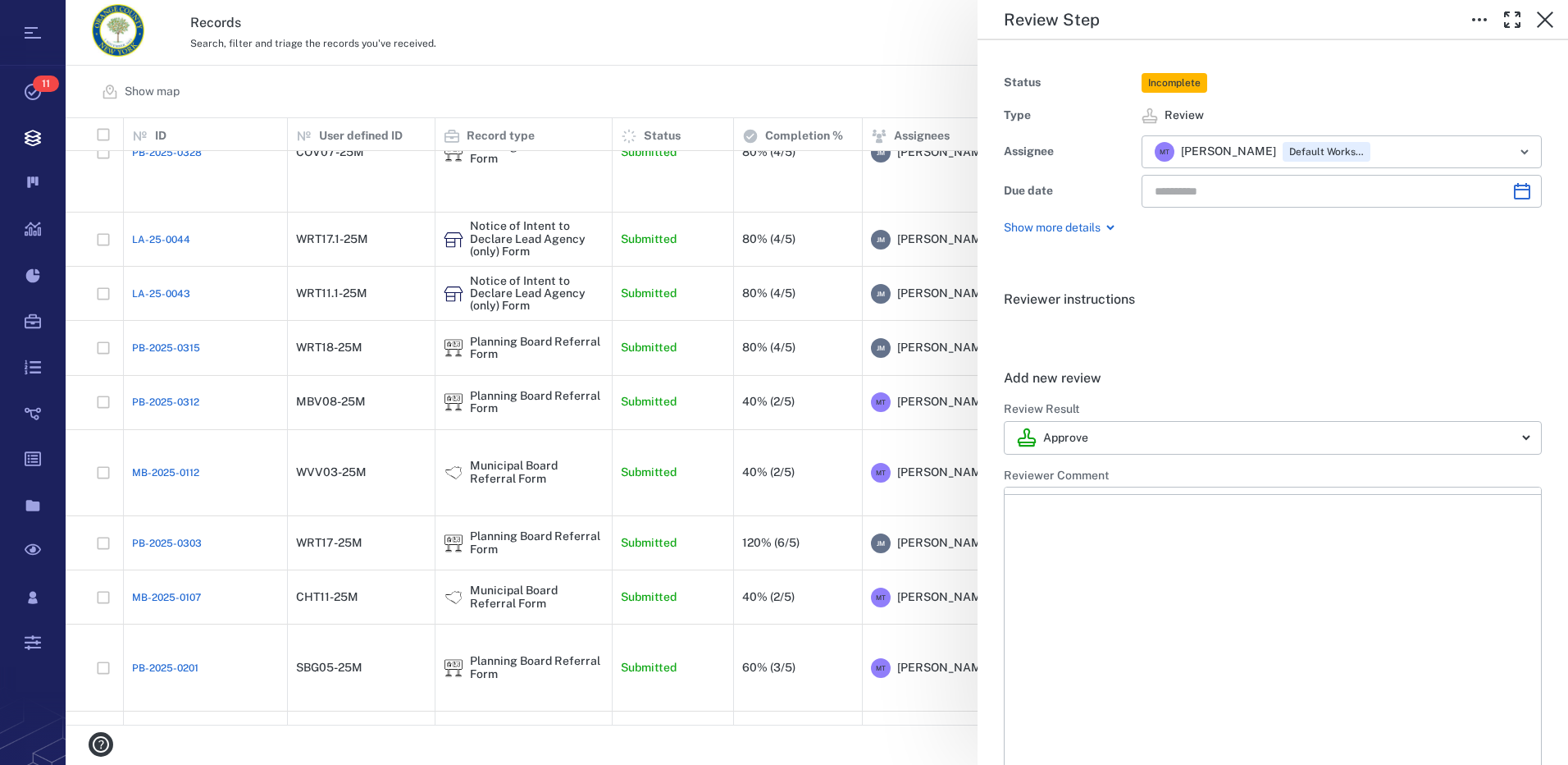
type input "**********"
click at [1080, 542] on p "Rich Text Area. Press ALT-0 for help." at bounding box center [1273, 547] width 508 height 15
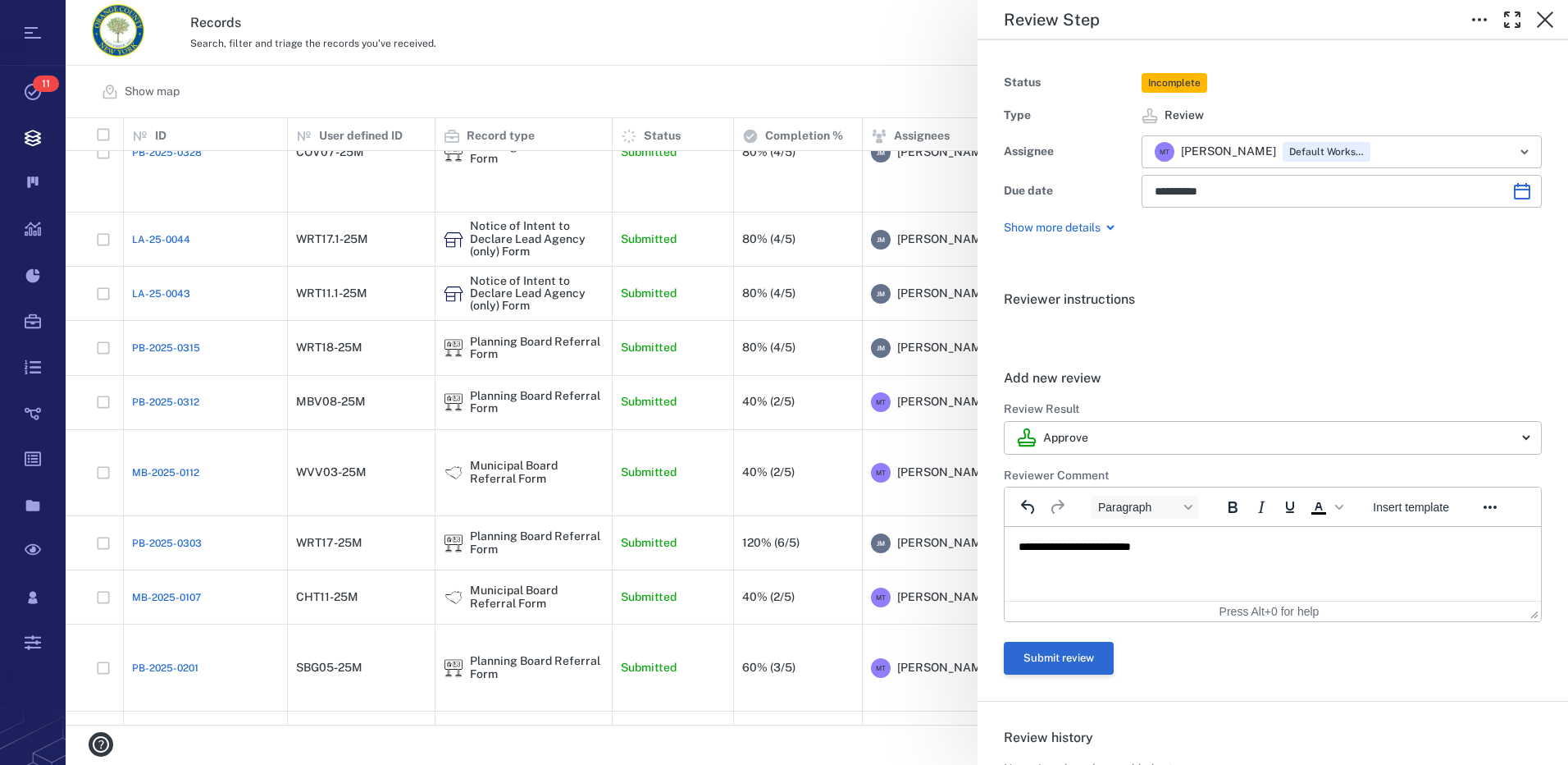
click at [1102, 660] on button "Submit review" at bounding box center [1059, 658] width 110 height 33
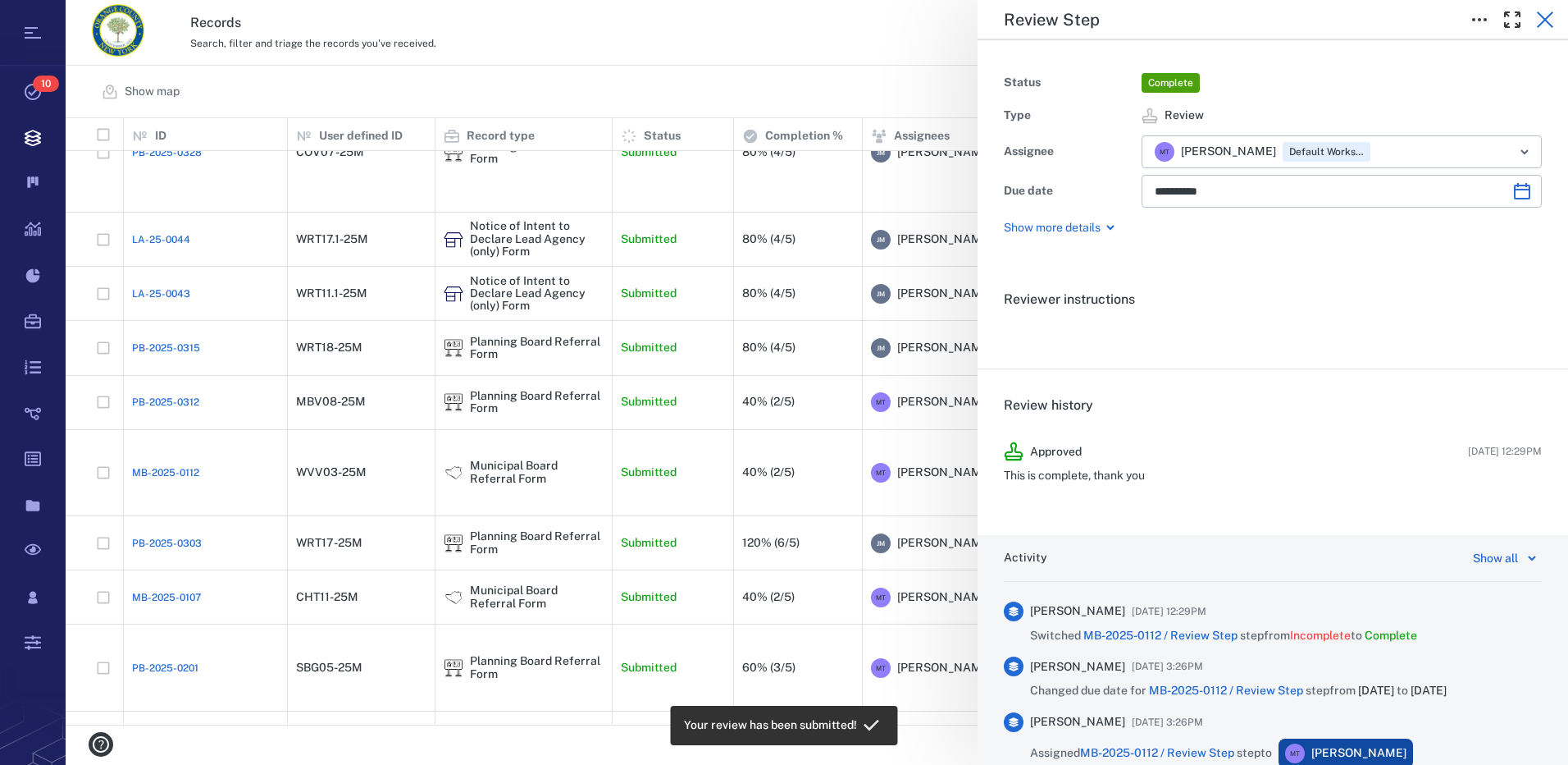
click at [1550, 25] on icon "button" at bounding box center [1545, 19] width 16 height 16
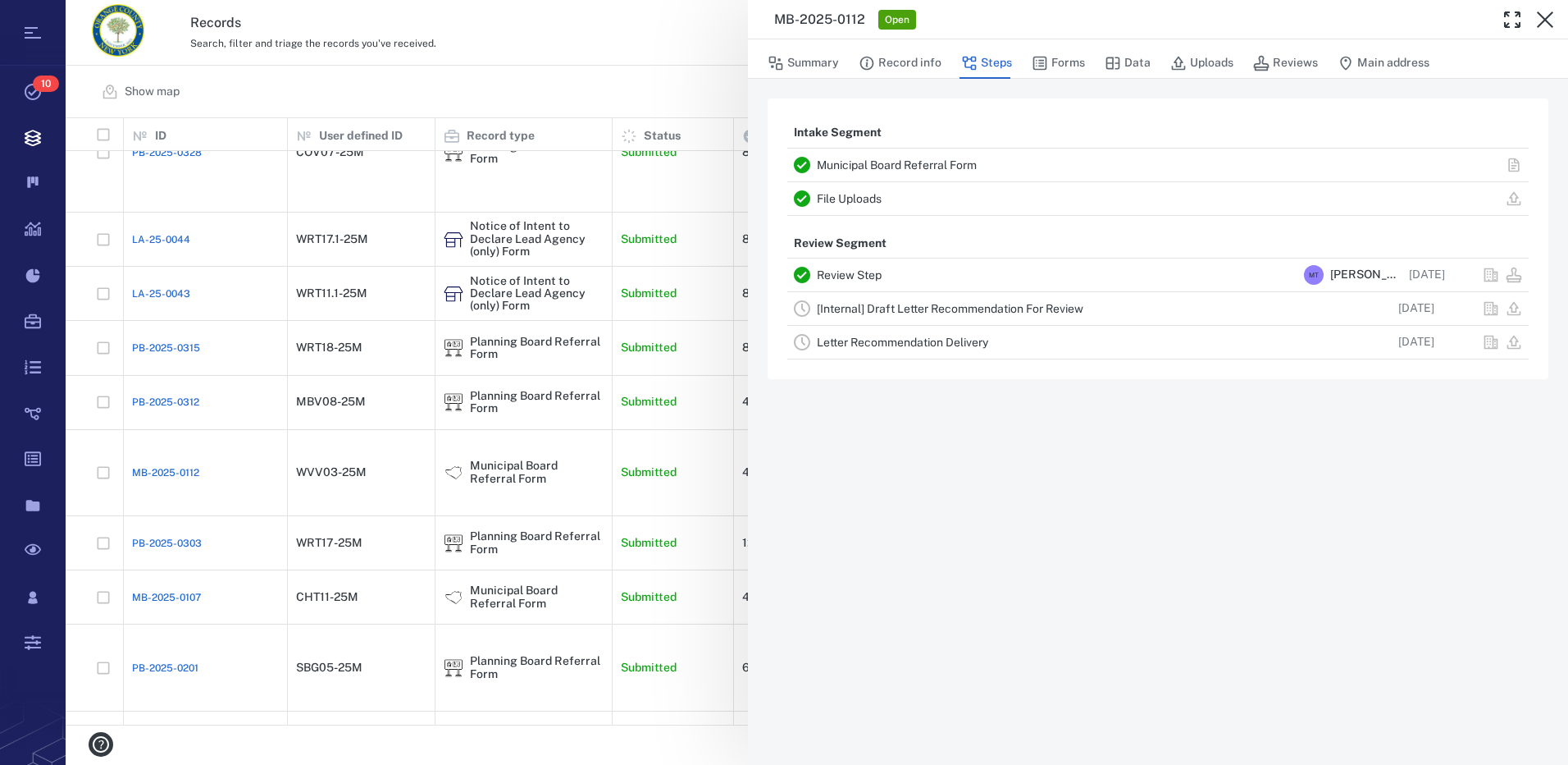
click at [937, 309] on link "[Internal] Draft Letter Recommendation For Review" at bounding box center [950, 309] width 267 height 13
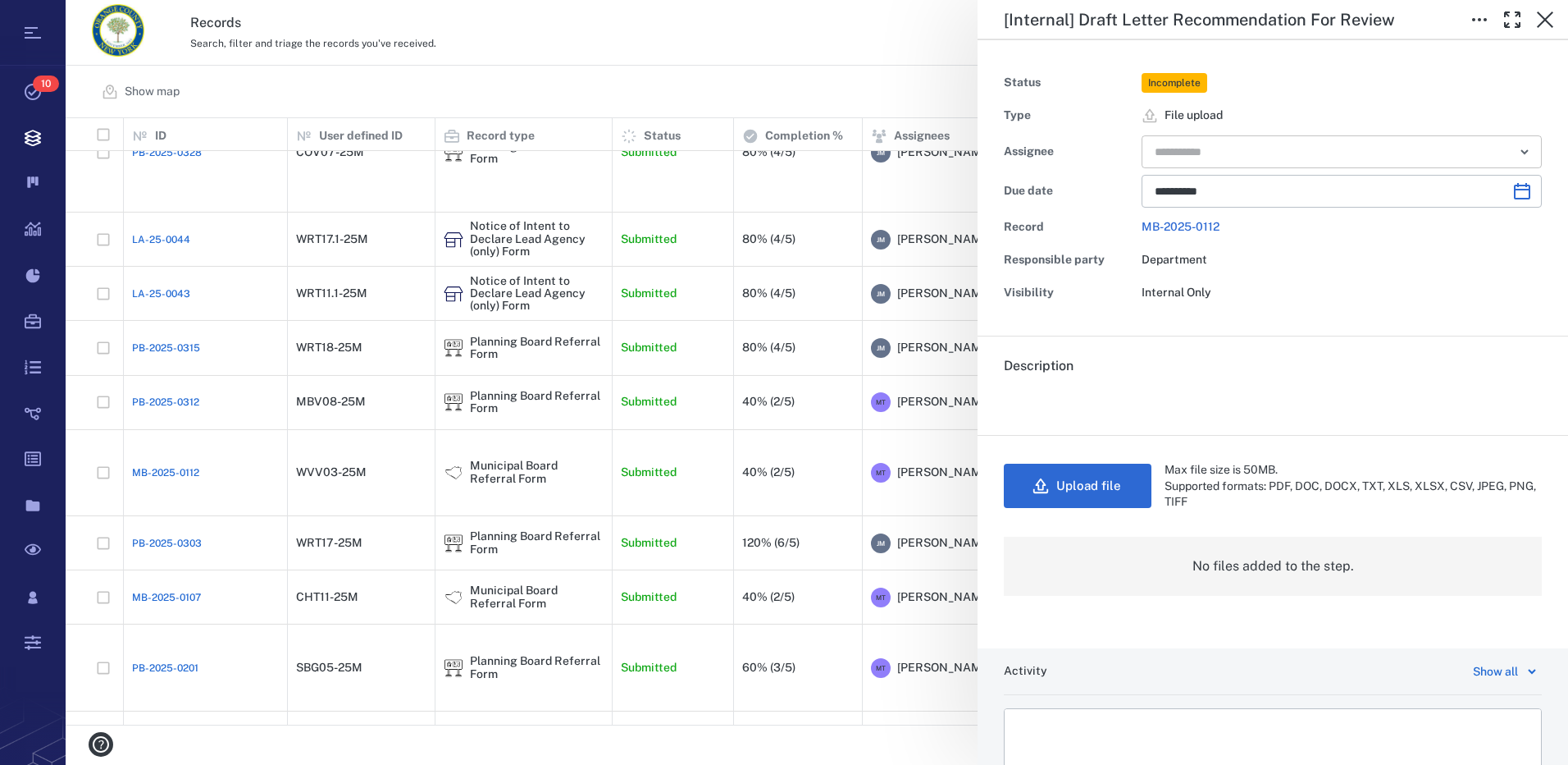
click at [1518, 154] on icon "Open" at bounding box center [1524, 151] width 20 height 20
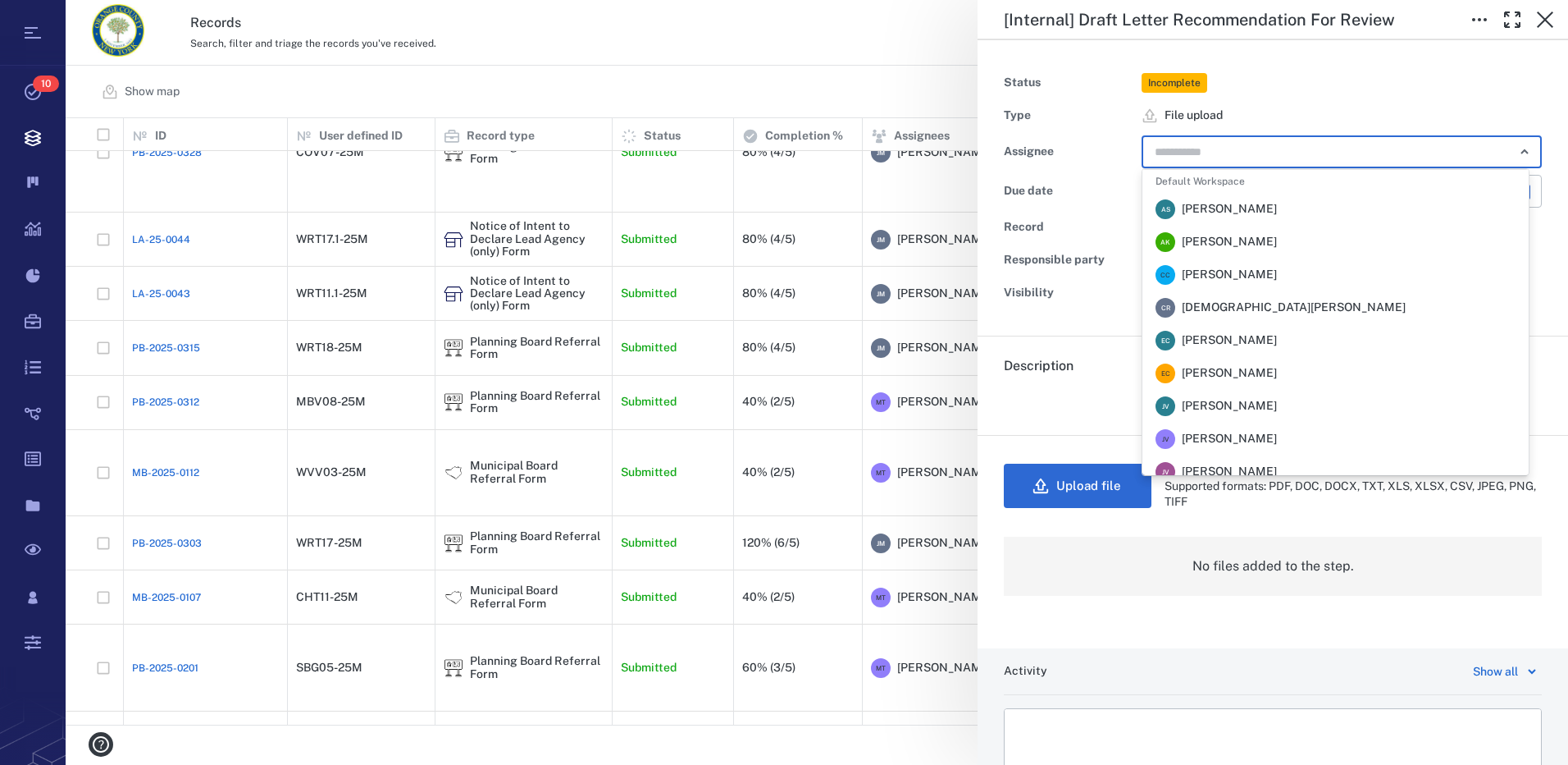
scroll to position [246, 0]
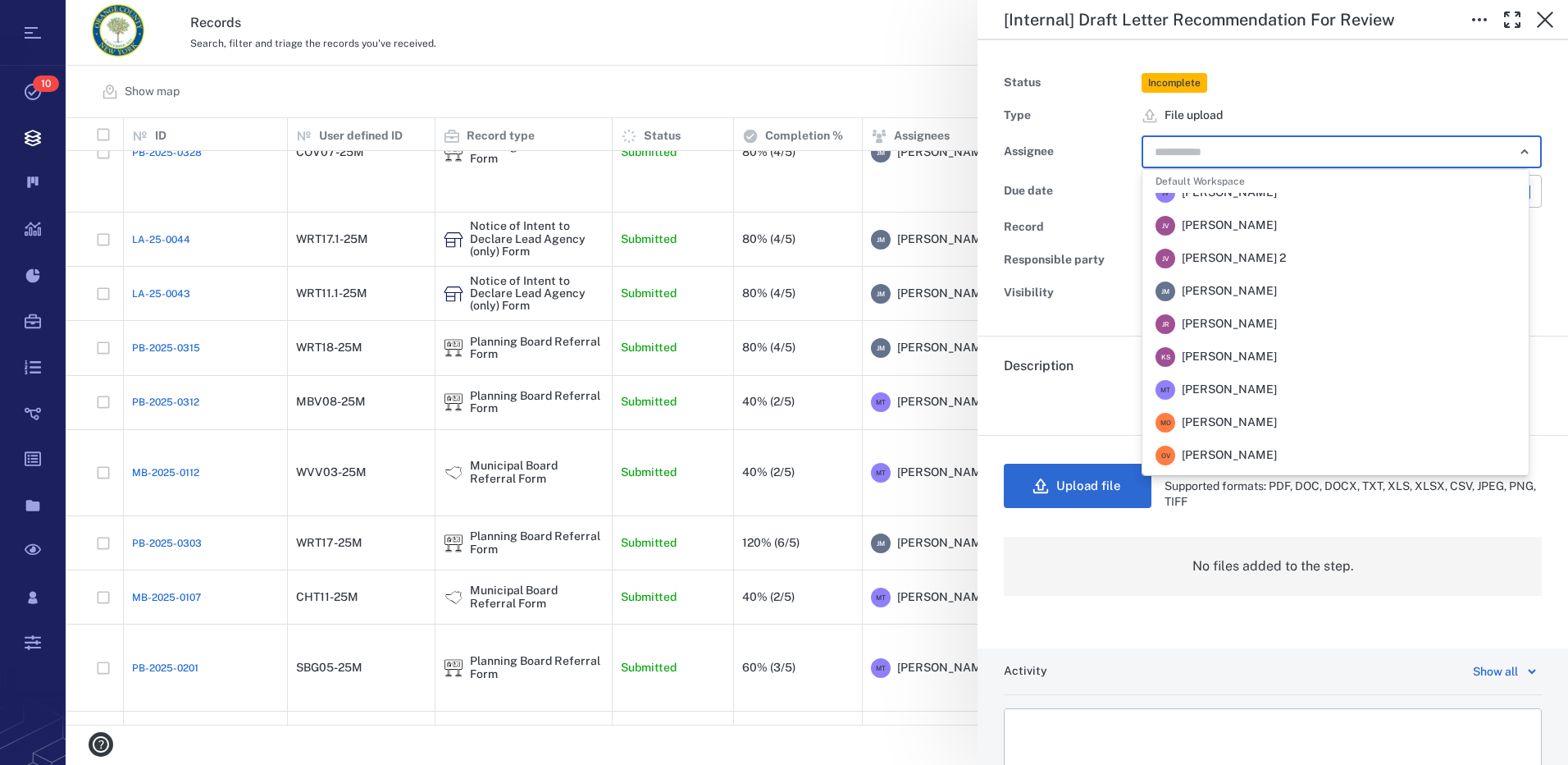
click at [1227, 296] on span "[PERSON_NAME]" at bounding box center [1230, 291] width 95 height 16
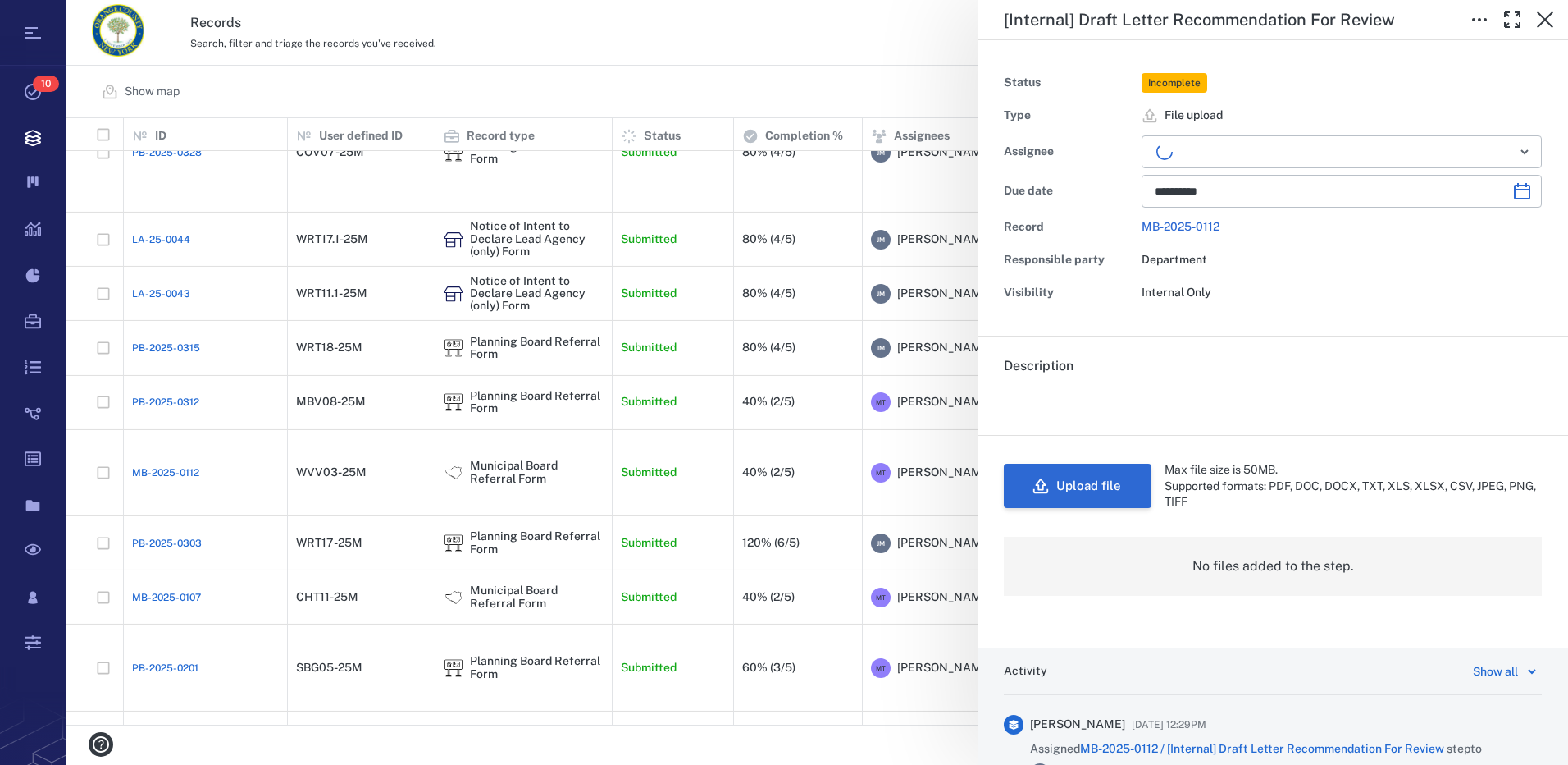
click at [1116, 480] on button "Upload file" at bounding box center [1077, 486] width 147 height 45
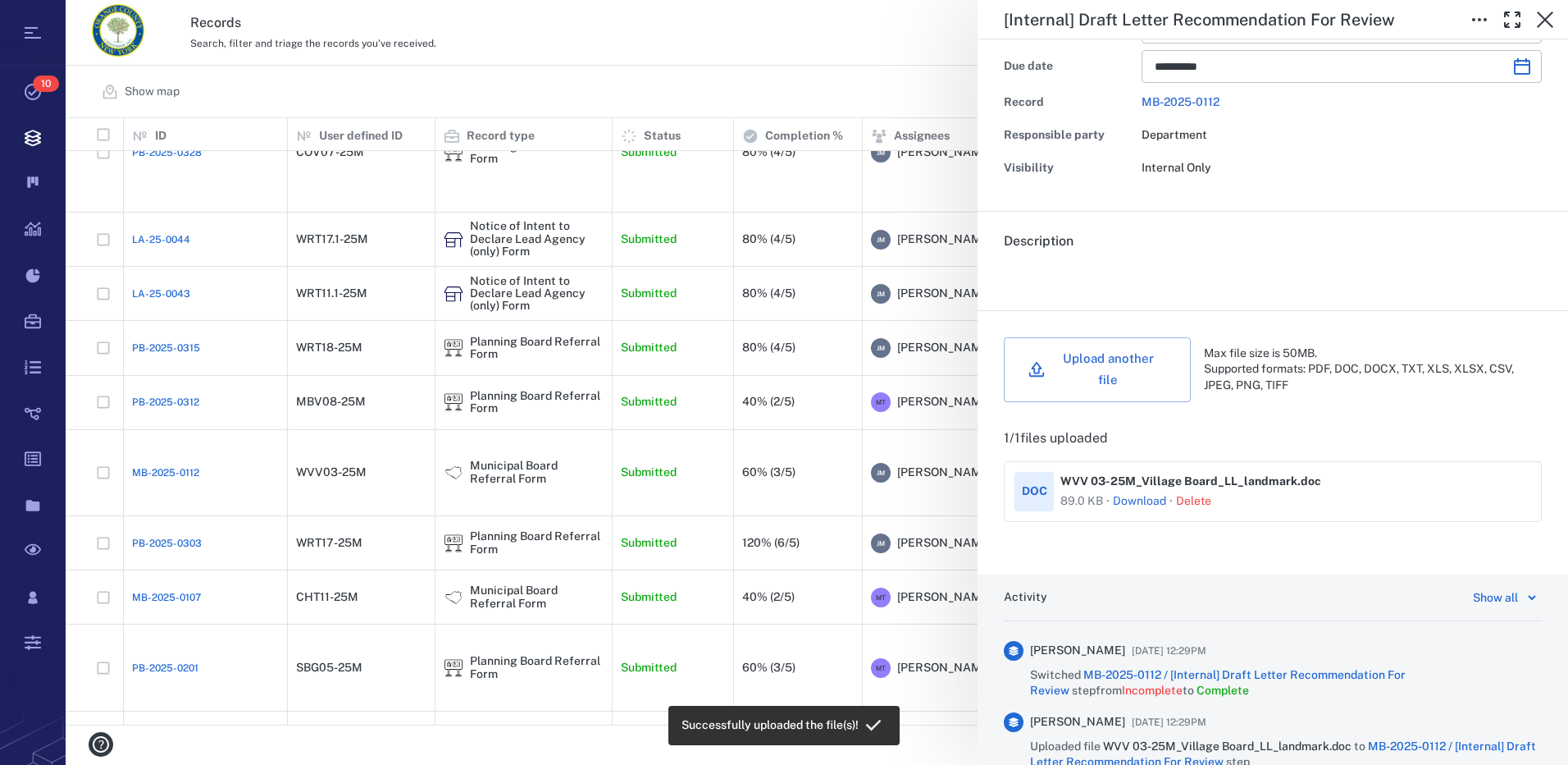
scroll to position [328, 0]
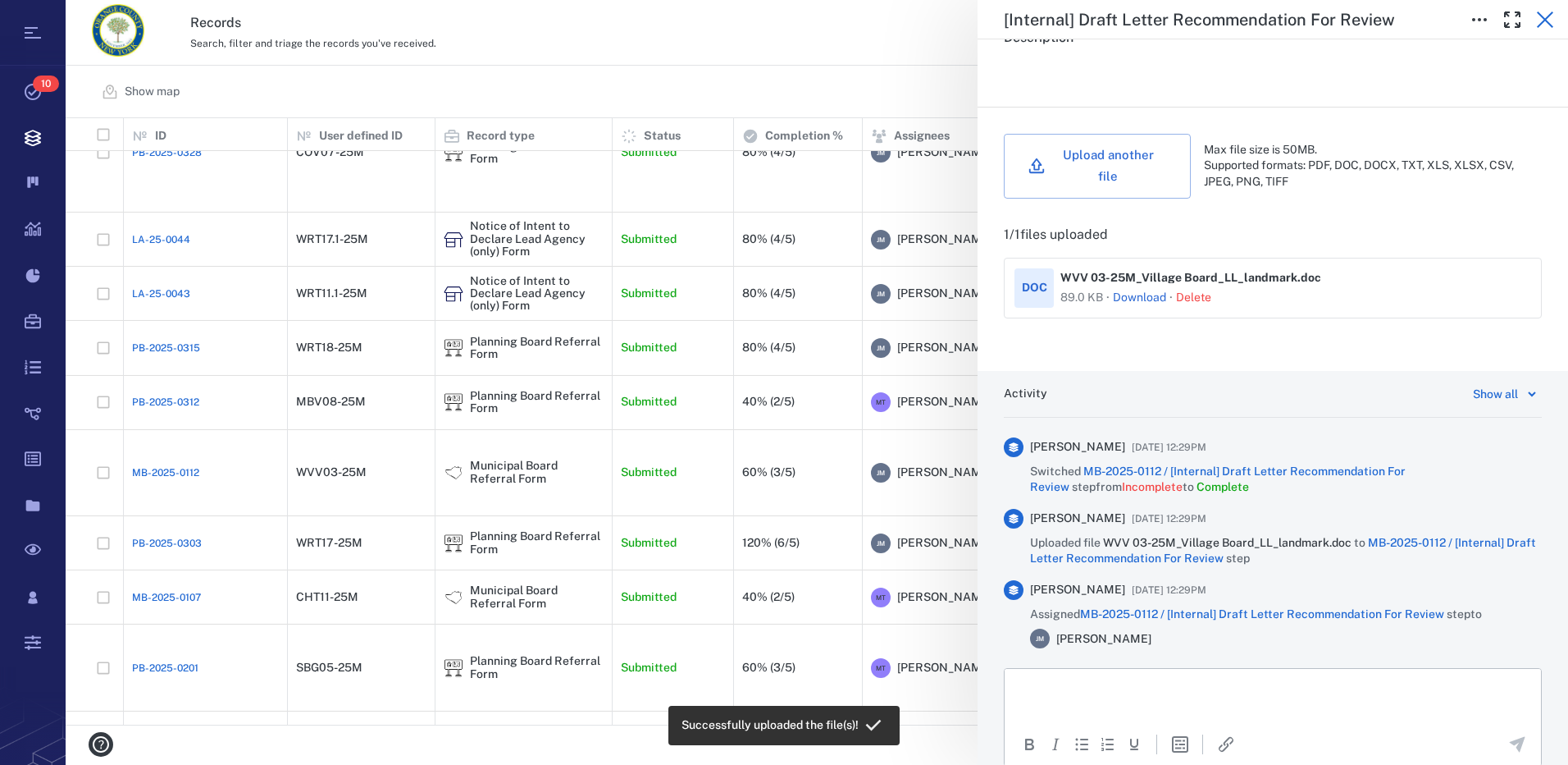
click at [1545, 22] on icon "button" at bounding box center [1545, 19] width 20 height 20
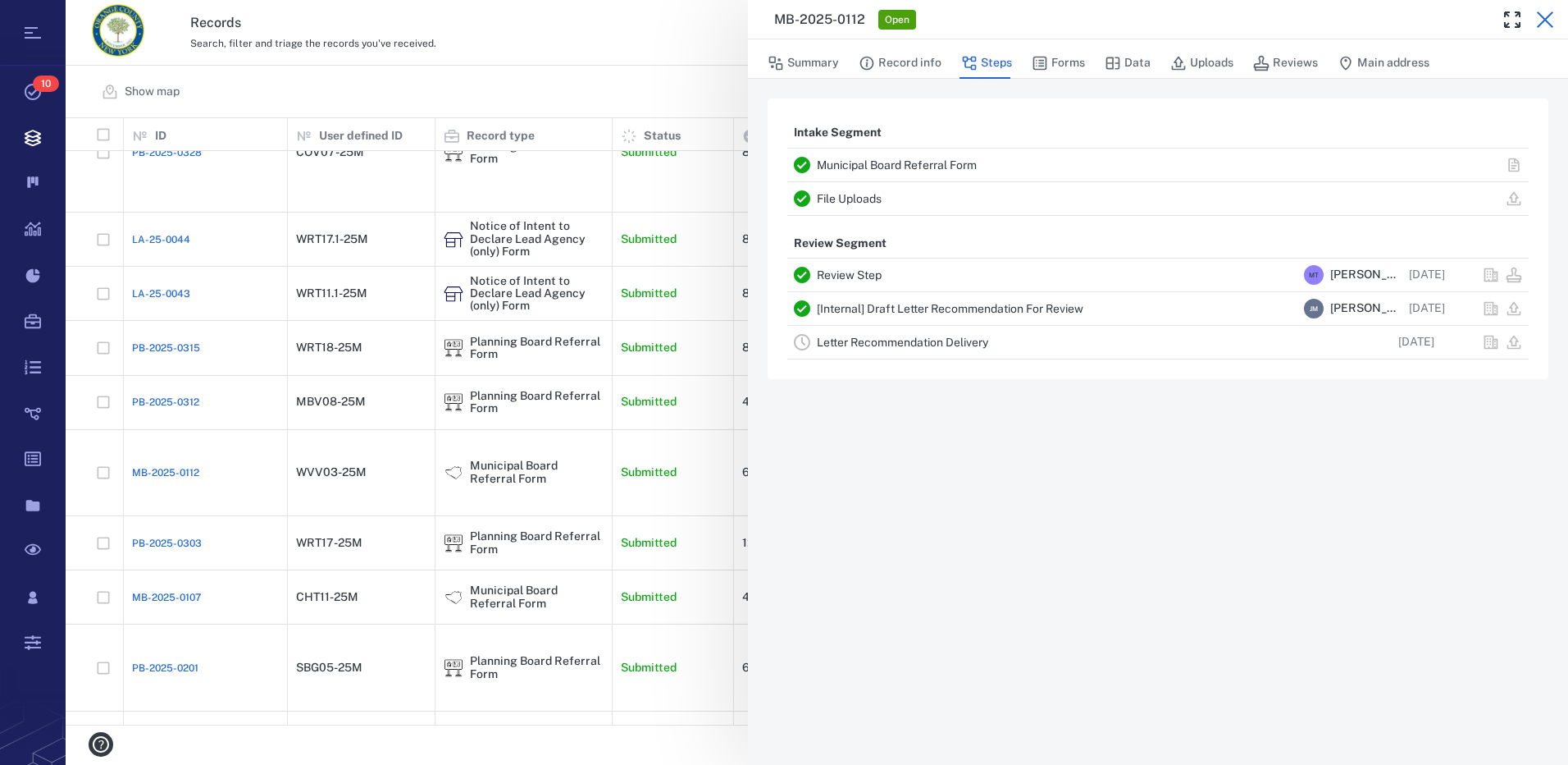
click at [1543, 25] on icon "button" at bounding box center [1545, 19] width 20 height 20
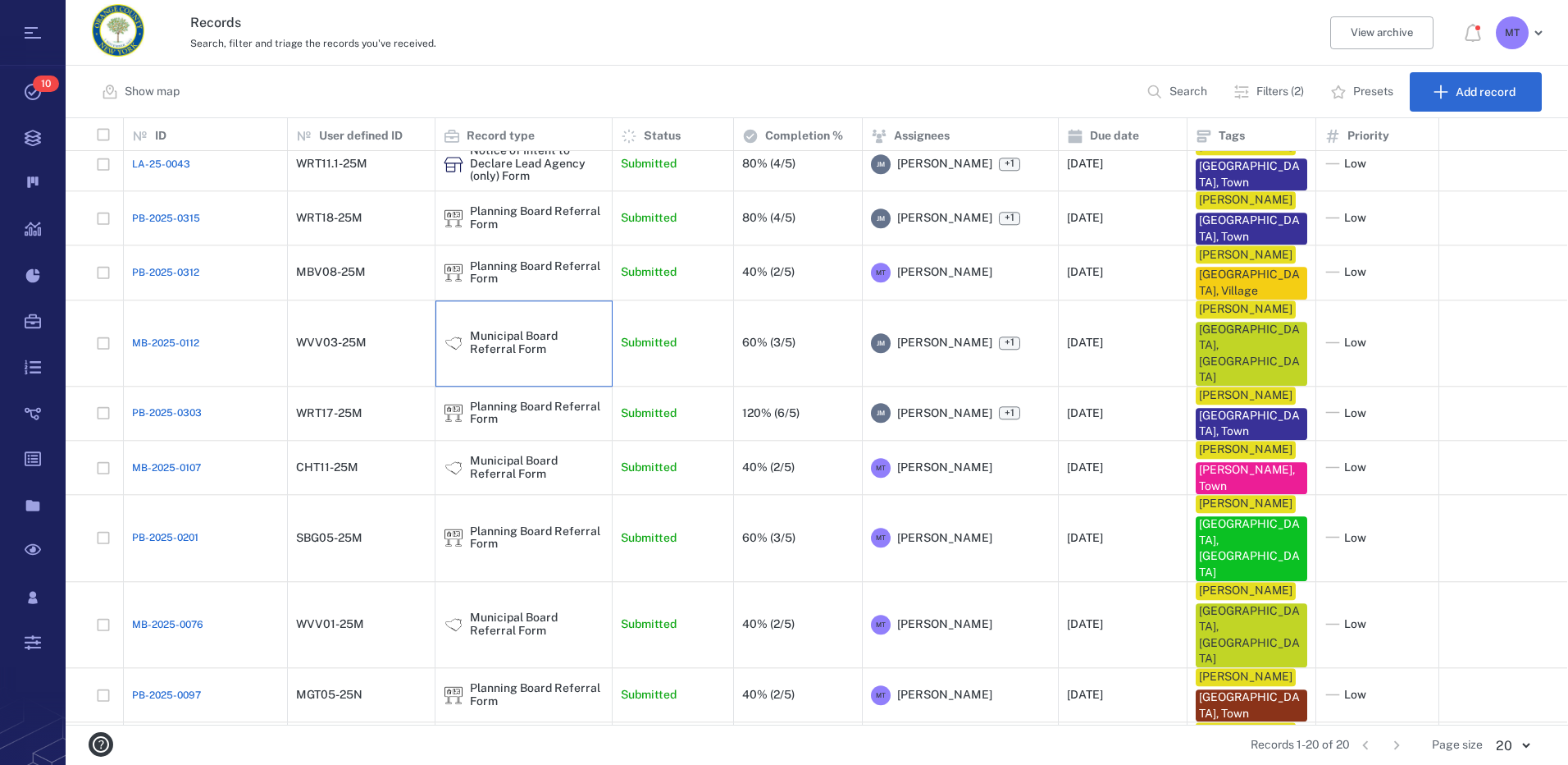
scroll to position [583, 0]
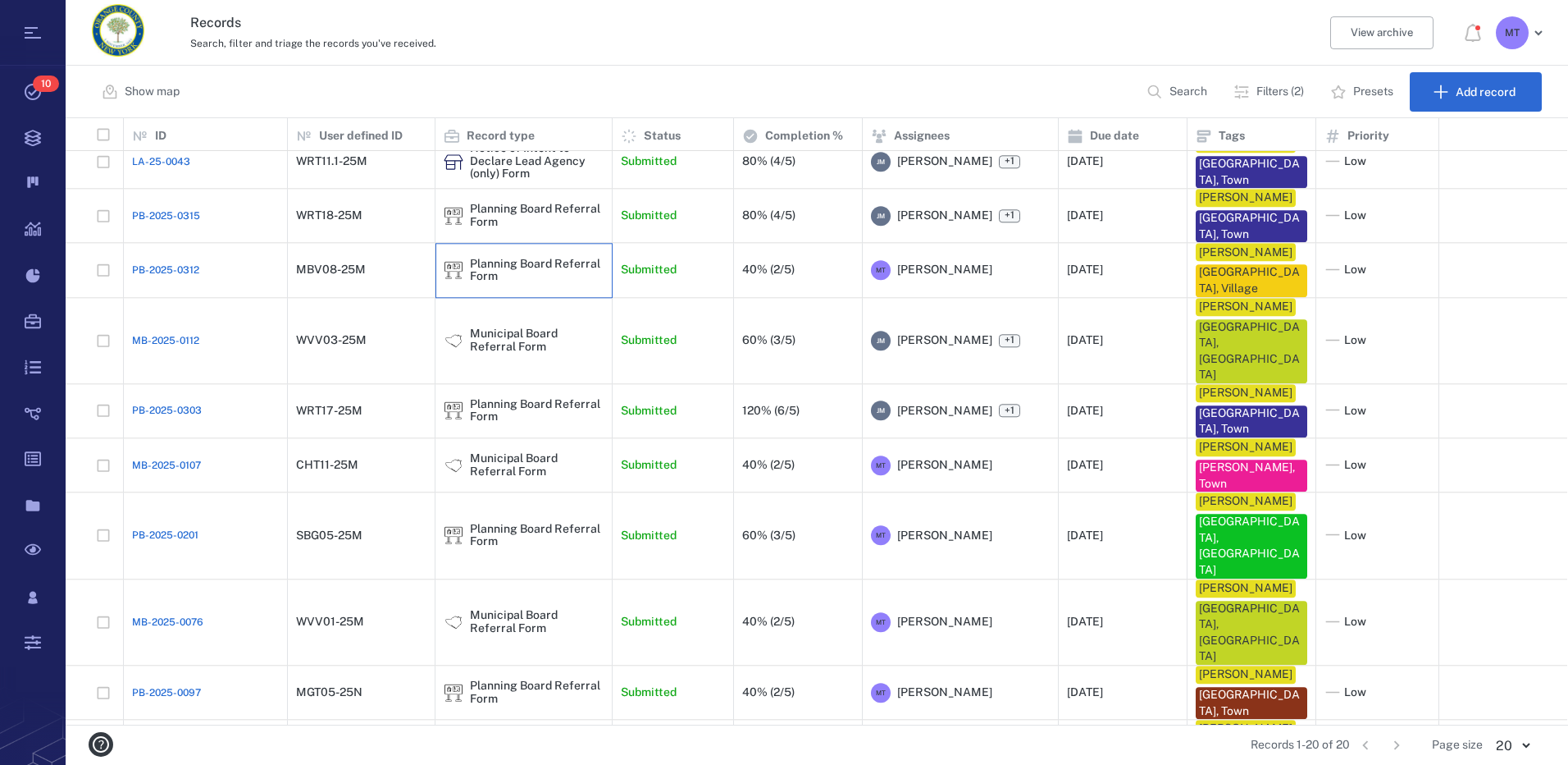
click at [505, 258] on div "Planning Board Referral Form" at bounding box center [537, 270] width 134 height 26
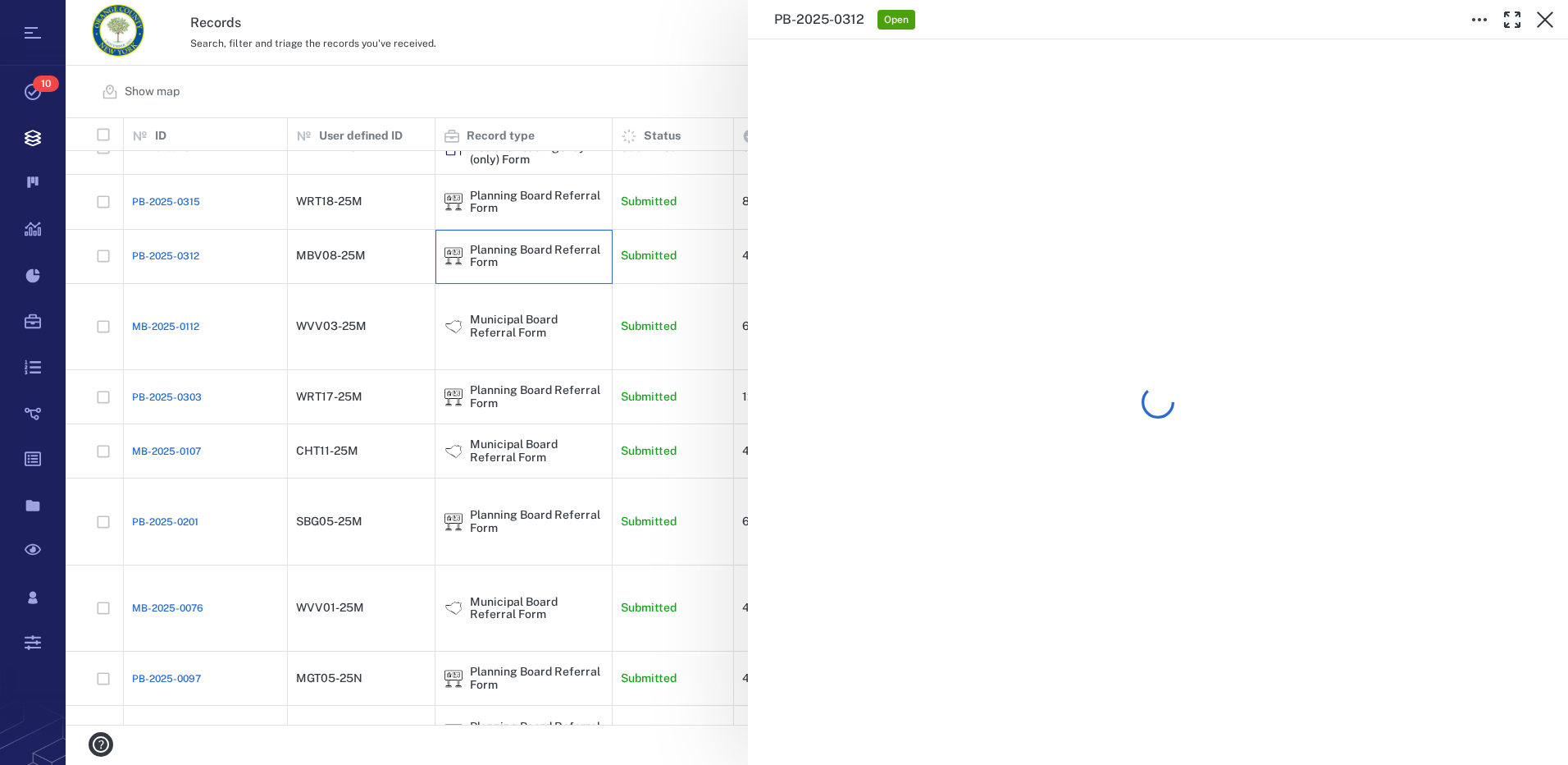
scroll to position [461, 0]
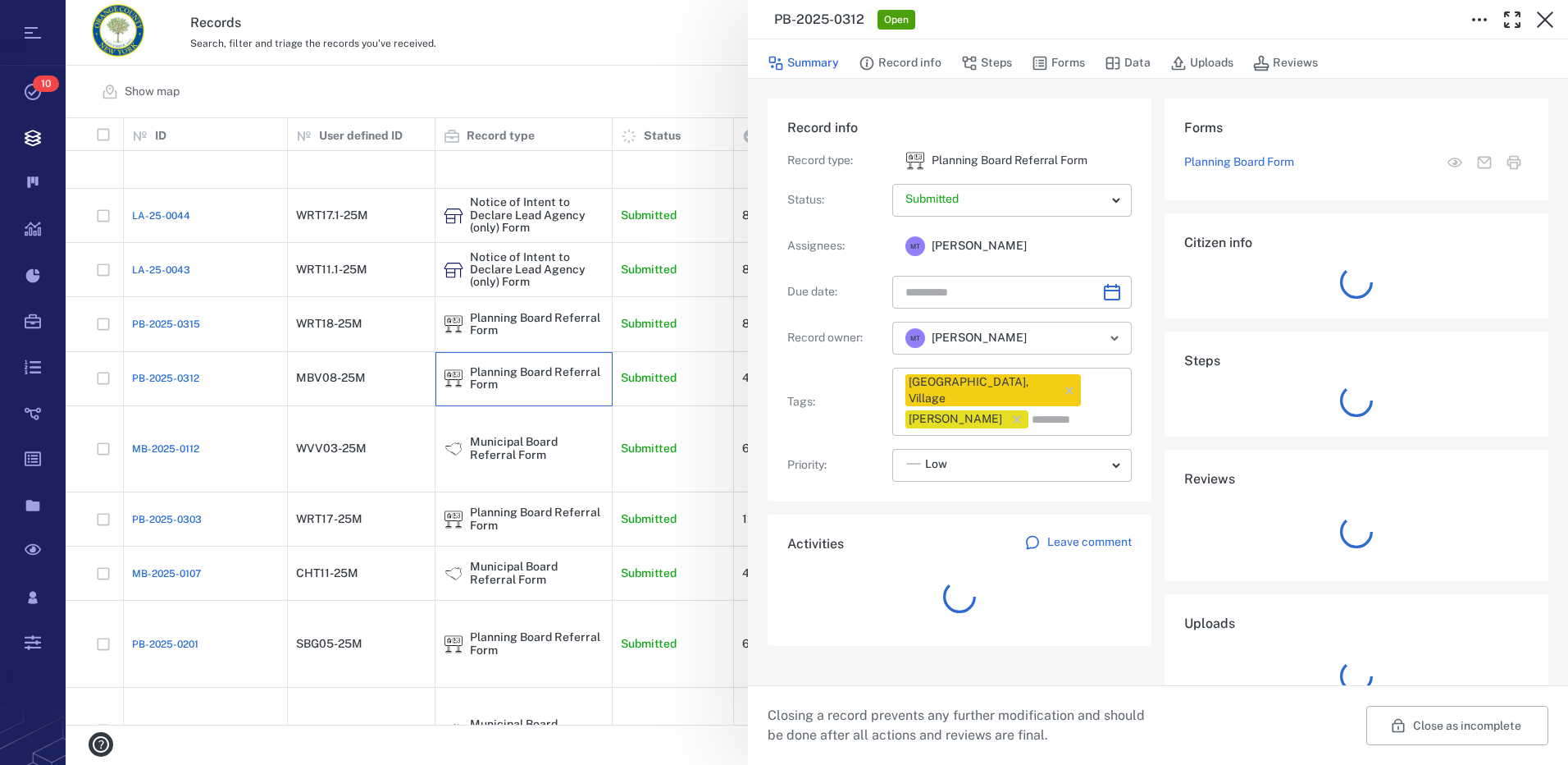
type input "**********"
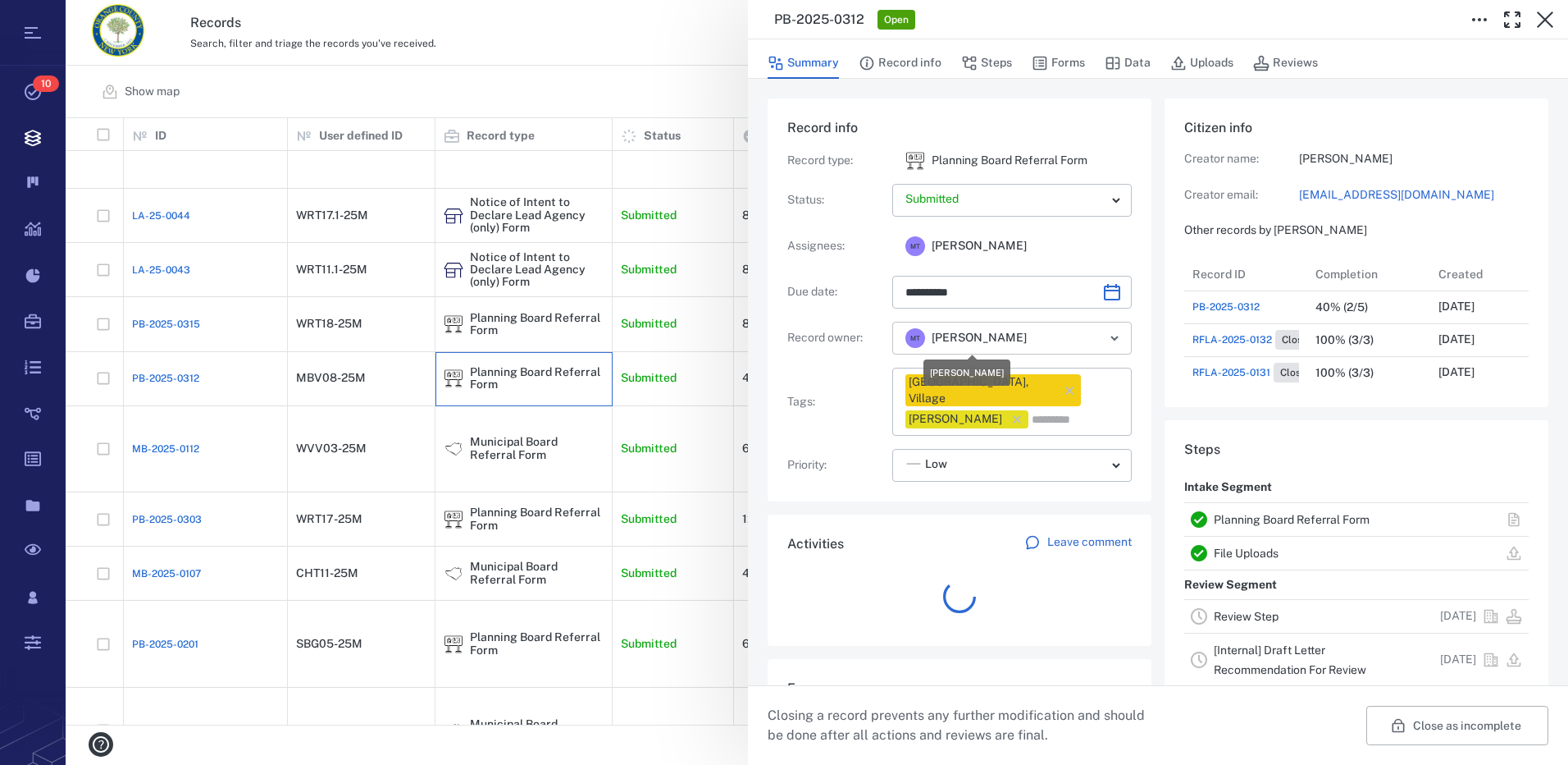
scroll to position [296, 313]
